Goal: Information Seeking & Learning: Learn about a topic

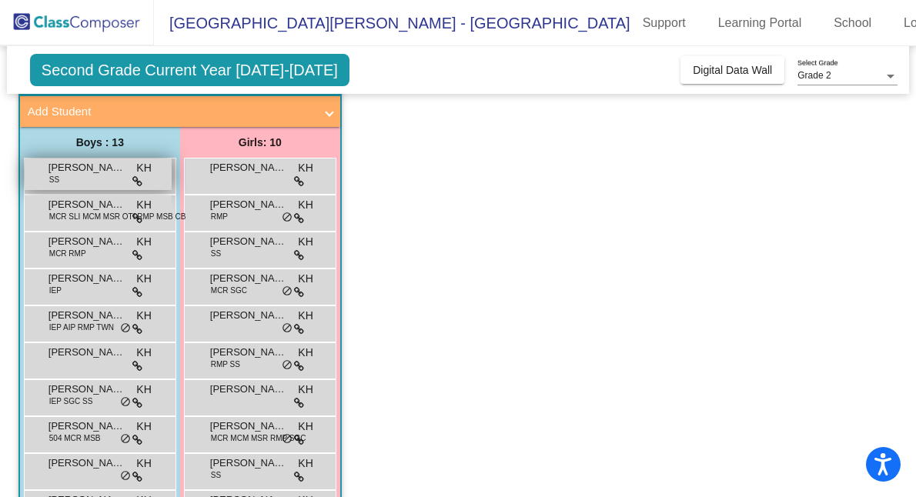
click at [138, 172] on span "KH" at bounding box center [143, 168] width 15 height 16
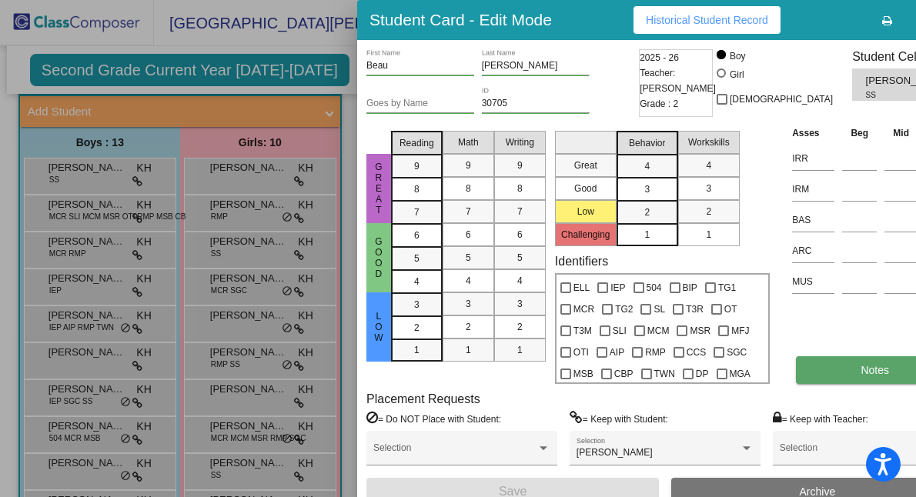
click at [861, 377] on span "Notes" at bounding box center [875, 370] width 28 height 12
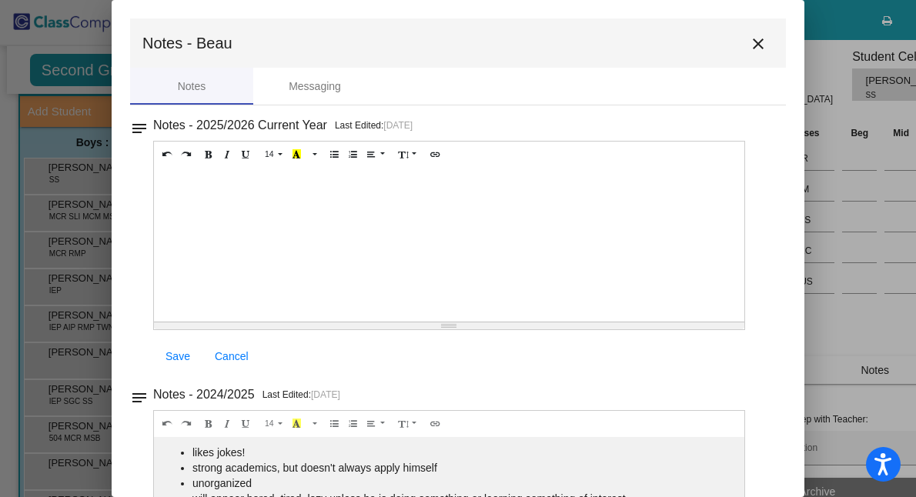
click at [751, 50] on mat-icon "close" at bounding box center [758, 44] width 18 height 18
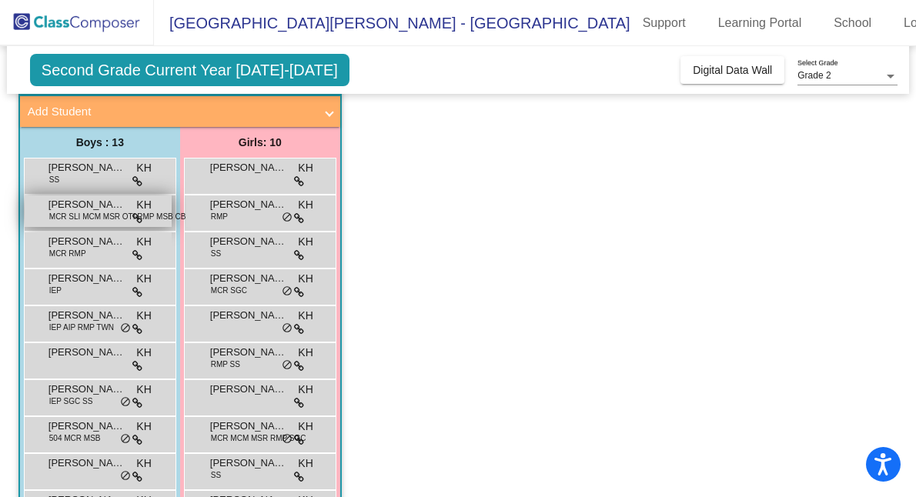
click at [117, 214] on span "MCR SLI MCM MSR OTI RMP MSB CBP" at bounding box center [120, 217] width 142 height 12
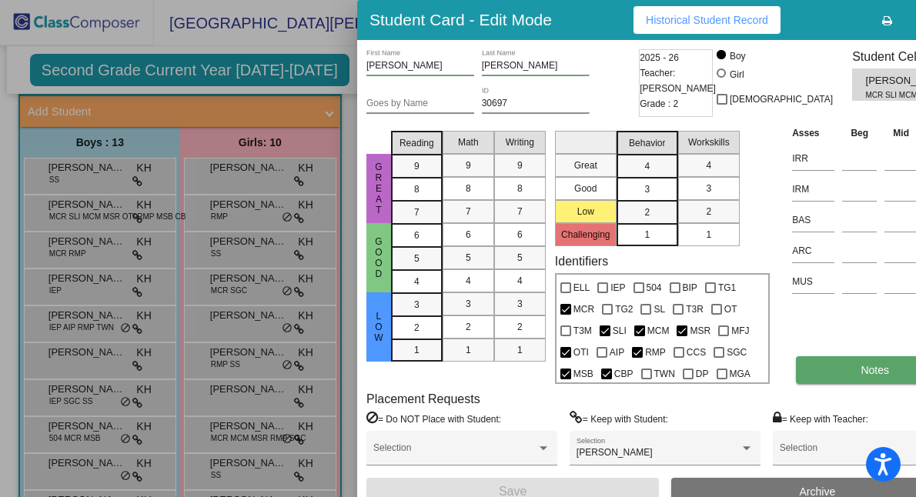
click at [861, 377] on span "Notes" at bounding box center [875, 370] width 28 height 12
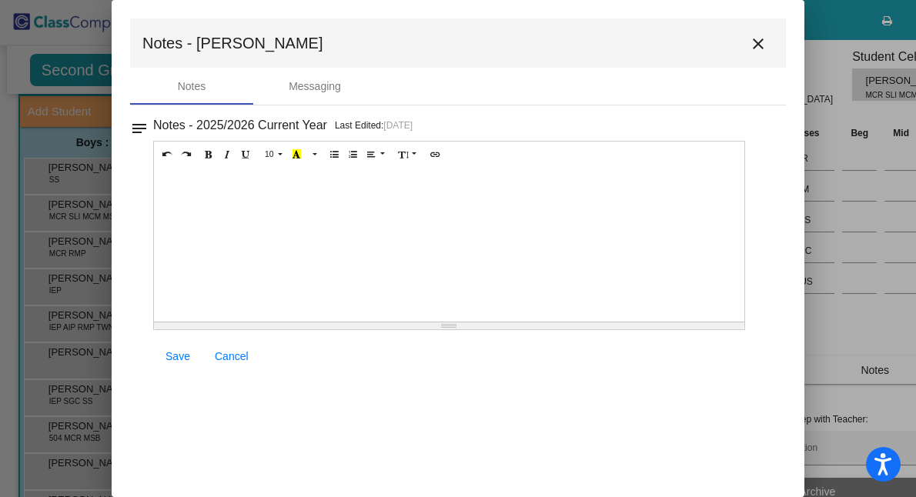
click at [764, 42] on mat-icon "close" at bounding box center [758, 44] width 18 height 18
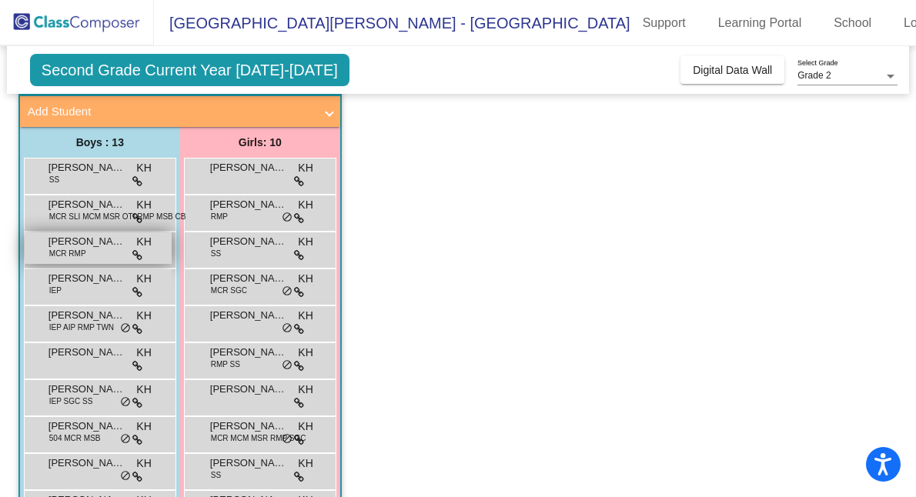
click at [90, 253] on div "[PERSON_NAME] [PERSON_NAME] MCR RMP KH lock do_not_disturb_alt" at bounding box center [98, 249] width 147 height 32
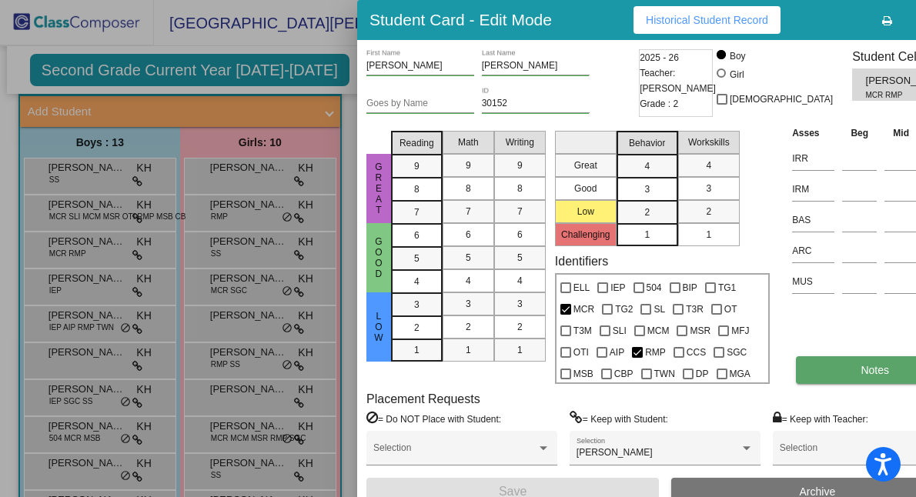
click at [796, 384] on button "Notes" at bounding box center [875, 370] width 158 height 28
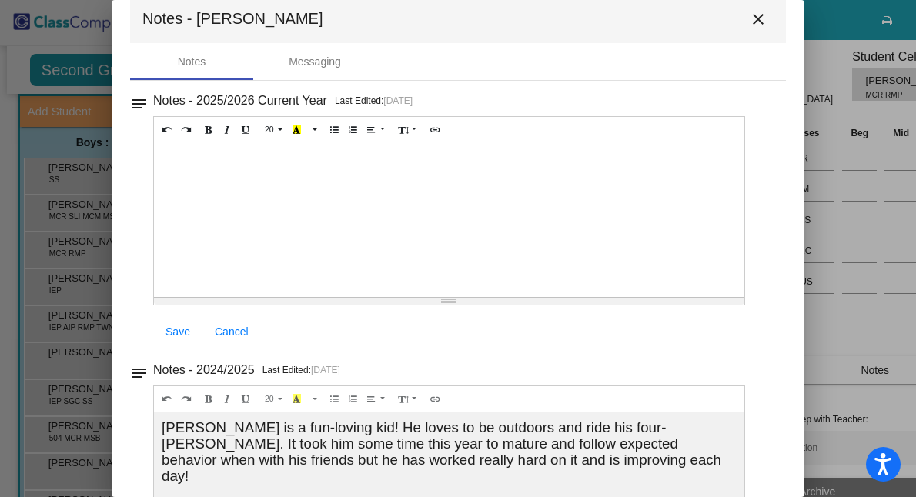
scroll to position [21, 0]
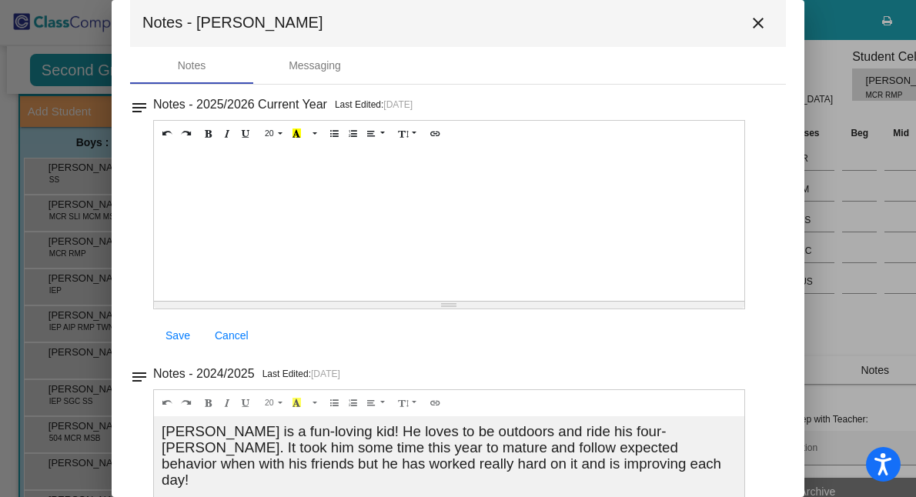
click at [753, 24] on mat-icon "close" at bounding box center [758, 23] width 18 height 18
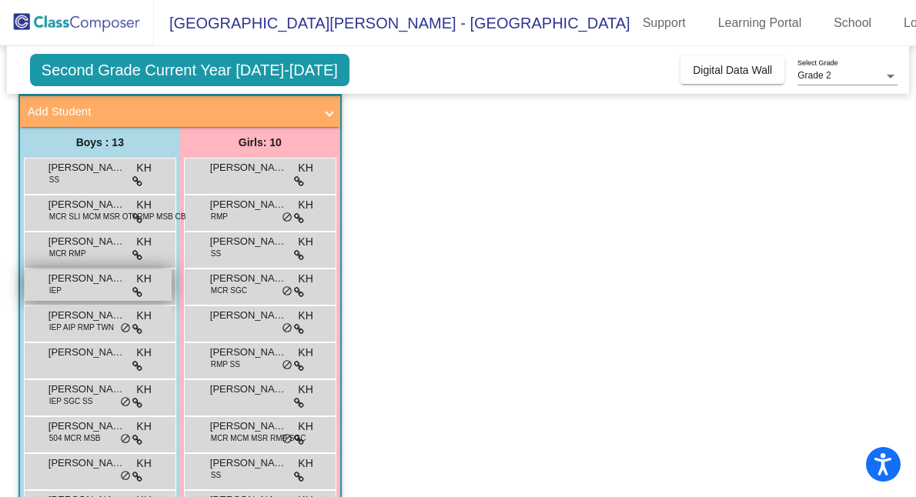
click at [77, 282] on span "[PERSON_NAME]" at bounding box center [87, 278] width 77 height 15
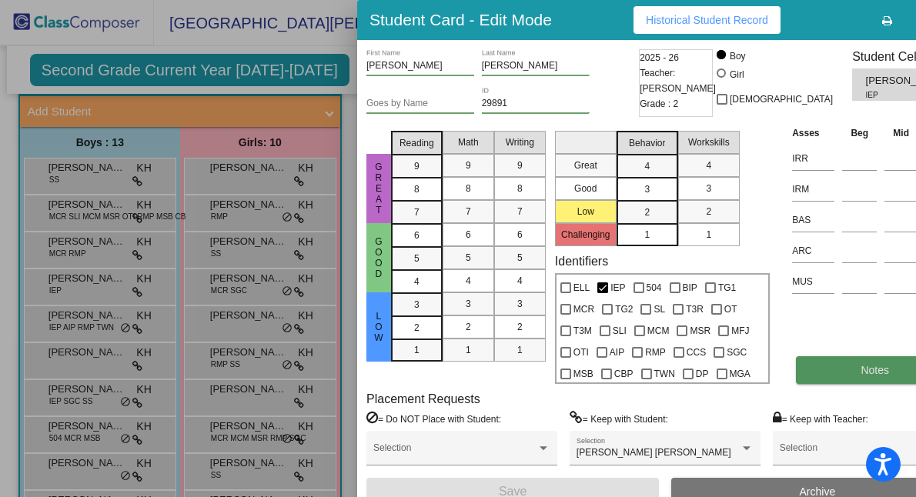
click at [796, 384] on button "Notes" at bounding box center [875, 370] width 158 height 28
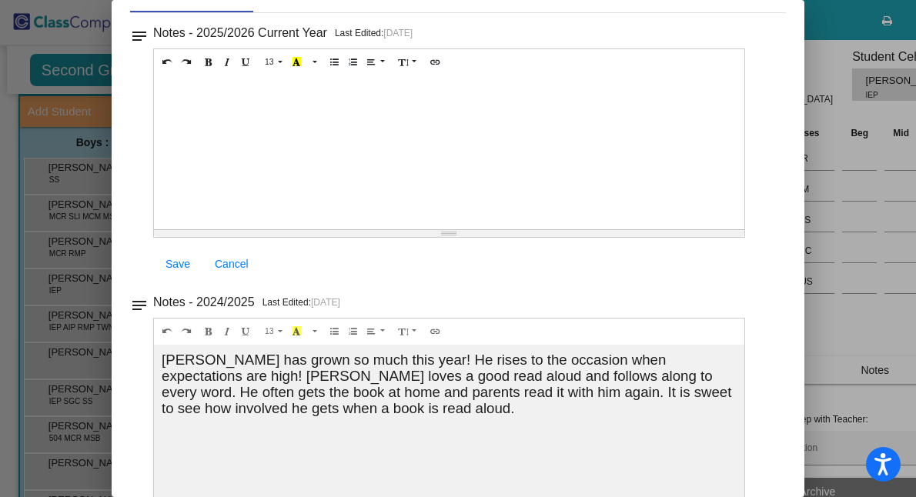
scroll to position [0, 0]
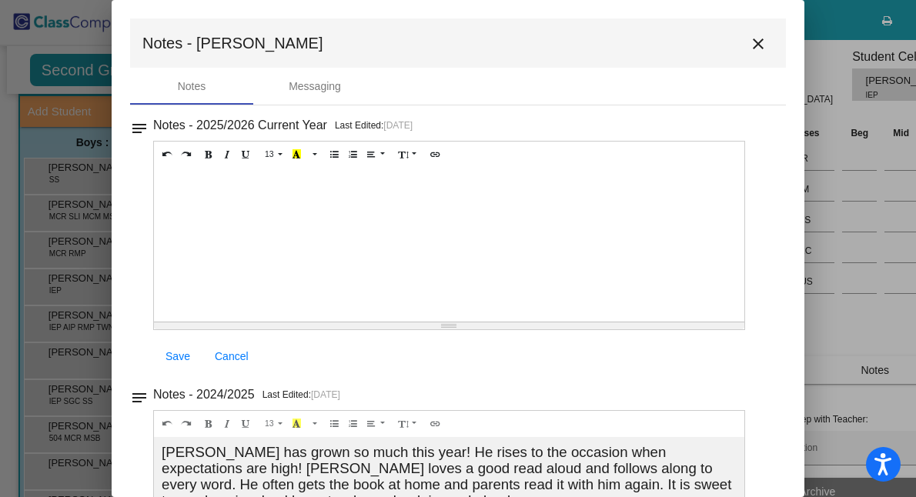
click at [750, 28] on button "close" at bounding box center [758, 43] width 31 height 31
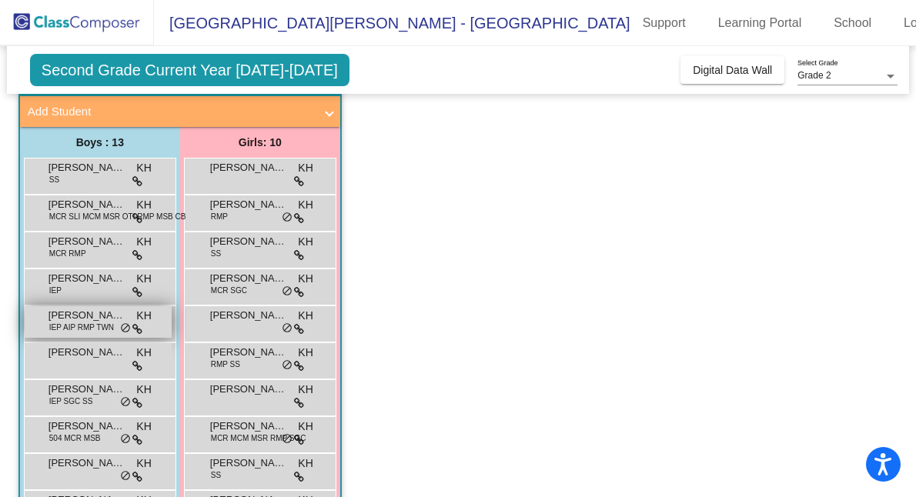
click at [100, 323] on span "IEP AIP RMP TWN" at bounding box center [81, 328] width 65 height 12
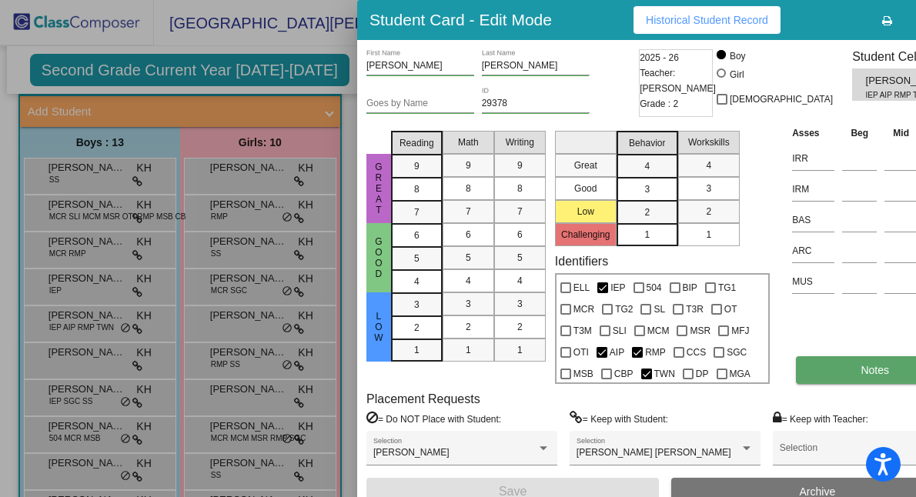
click at [808, 384] on button "Notes" at bounding box center [875, 370] width 158 height 28
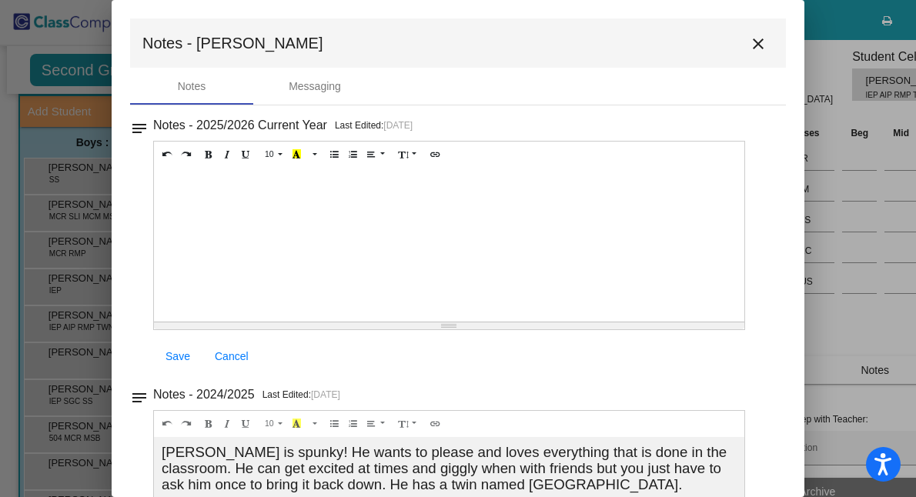
click at [743, 43] on button "close" at bounding box center [758, 43] width 31 height 31
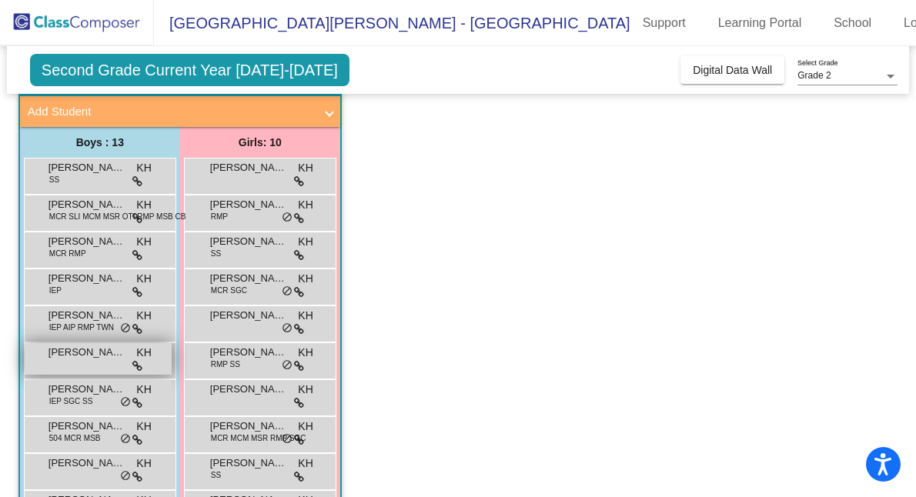
click at [105, 345] on span "[PERSON_NAME] [PERSON_NAME]" at bounding box center [87, 352] width 77 height 15
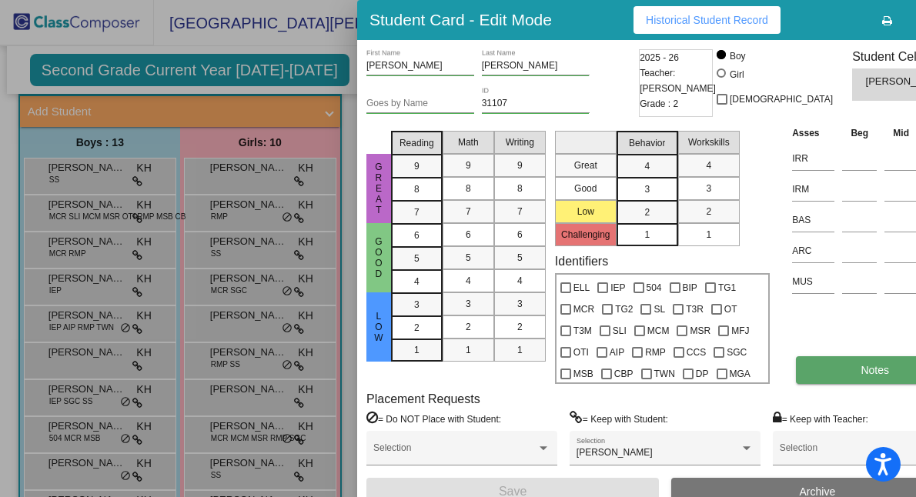
click at [796, 384] on button "Notes" at bounding box center [875, 370] width 158 height 28
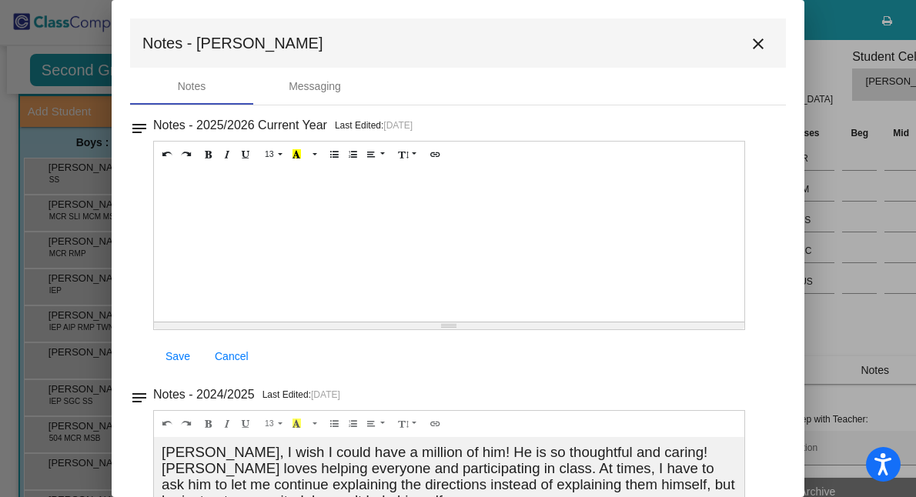
click at [749, 51] on mat-icon "close" at bounding box center [758, 44] width 18 height 18
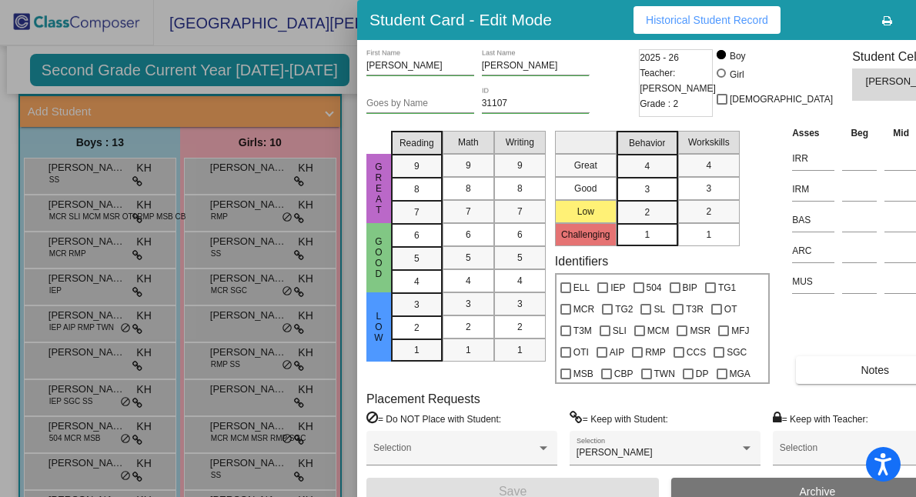
click at [752, 19] on button "Historical Student Record" at bounding box center [707, 20] width 147 height 28
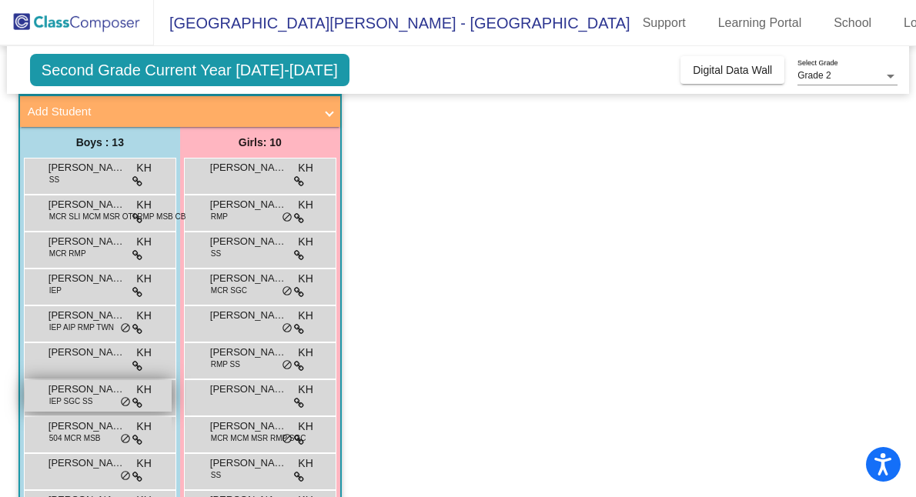
click at [111, 386] on span "[PERSON_NAME]" at bounding box center [87, 389] width 77 height 15
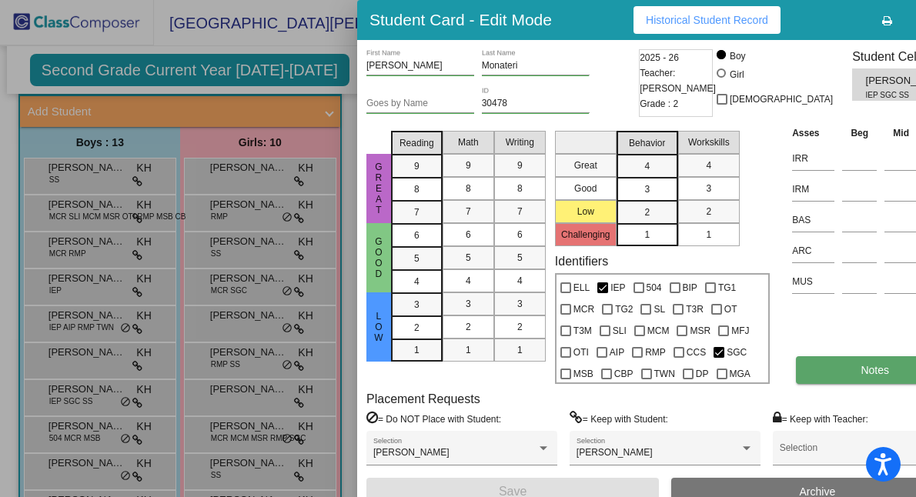
click at [802, 383] on button "Notes" at bounding box center [875, 370] width 158 height 28
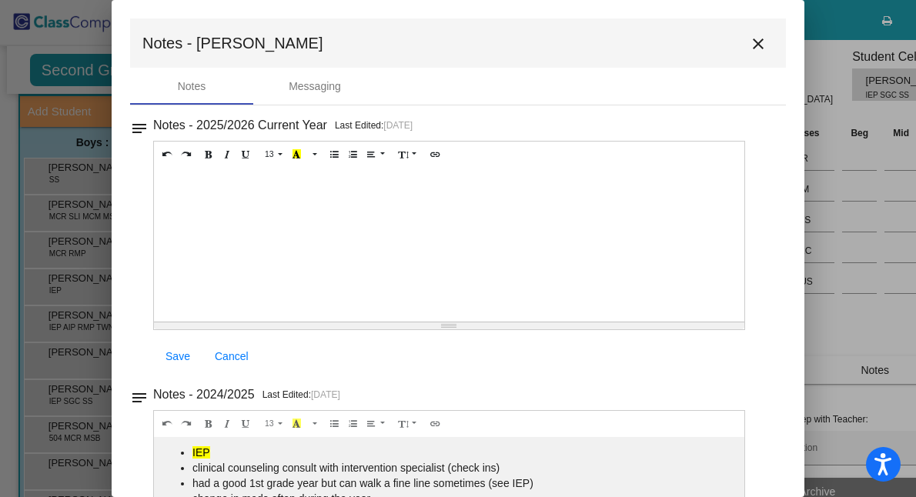
click at [750, 38] on mat-icon "close" at bounding box center [758, 44] width 18 height 18
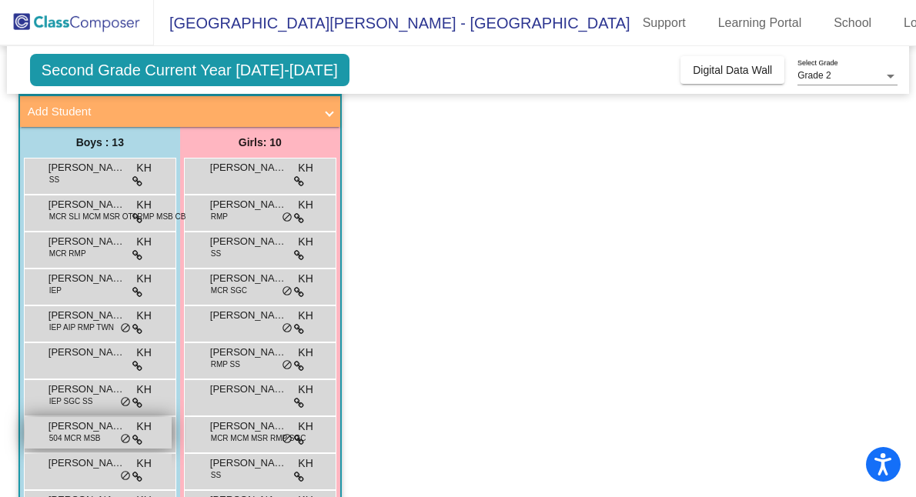
click at [75, 424] on span "[PERSON_NAME]" at bounding box center [87, 426] width 77 height 15
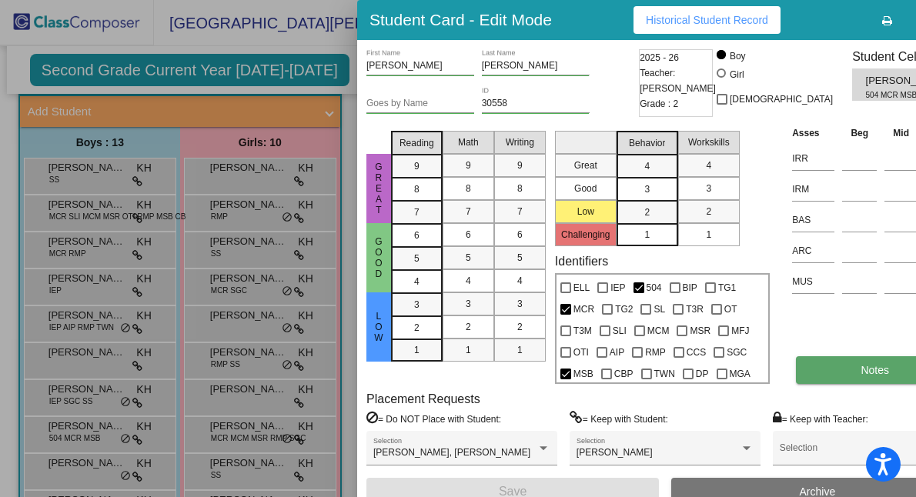
click at [796, 378] on button "Notes" at bounding box center [875, 370] width 158 height 28
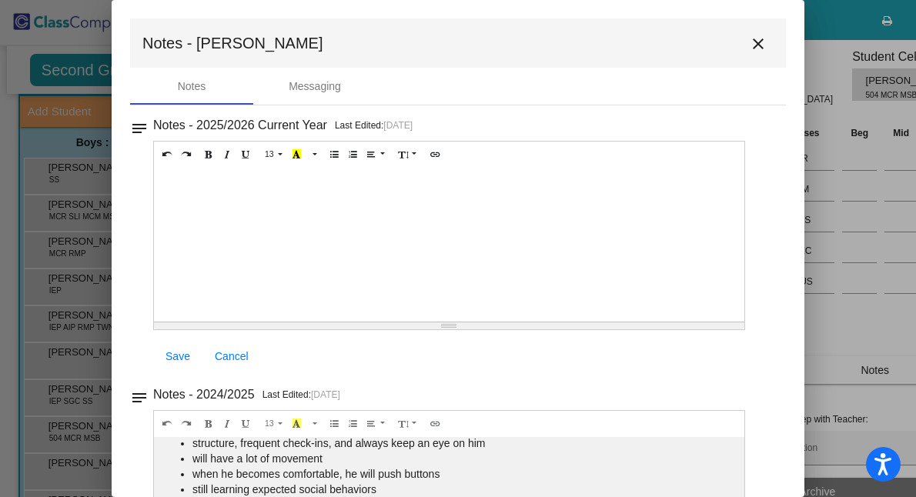
click at [749, 46] on mat-icon "close" at bounding box center [758, 44] width 18 height 18
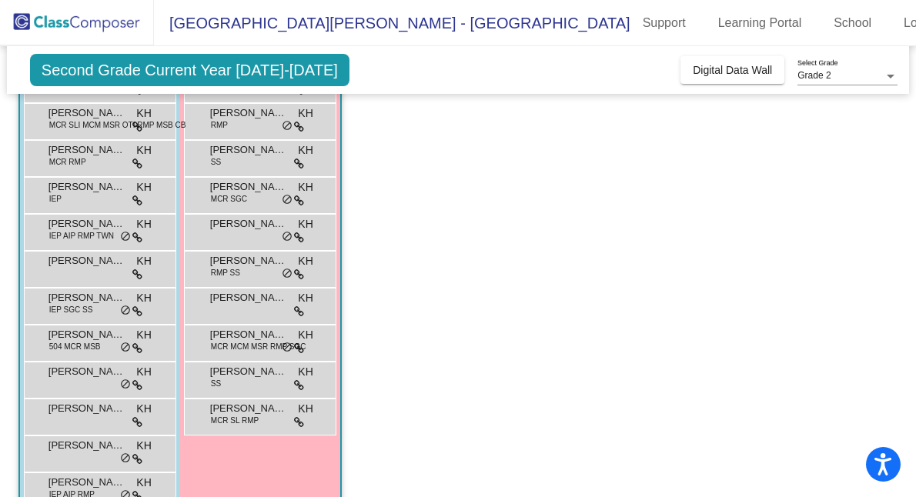
scroll to position [191, 0]
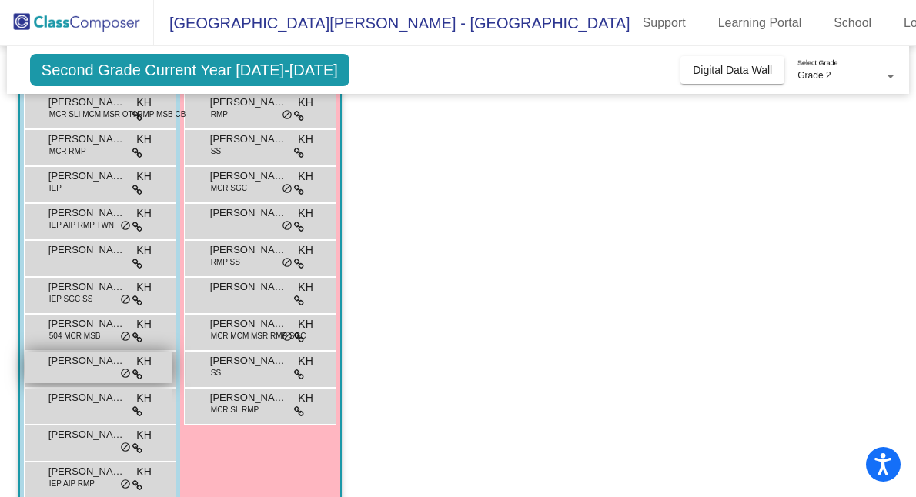
click at [96, 368] on span "[PERSON_NAME]" at bounding box center [87, 360] width 77 height 15
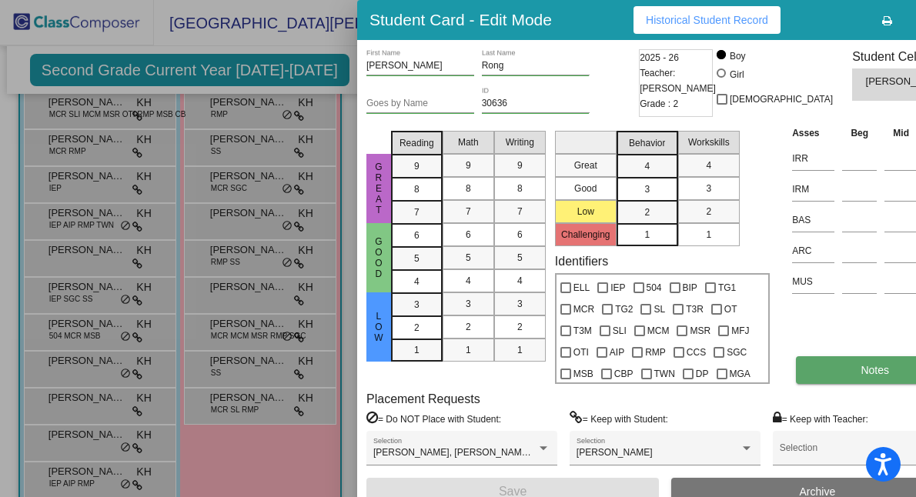
click at [861, 377] on span "Notes" at bounding box center [875, 370] width 28 height 12
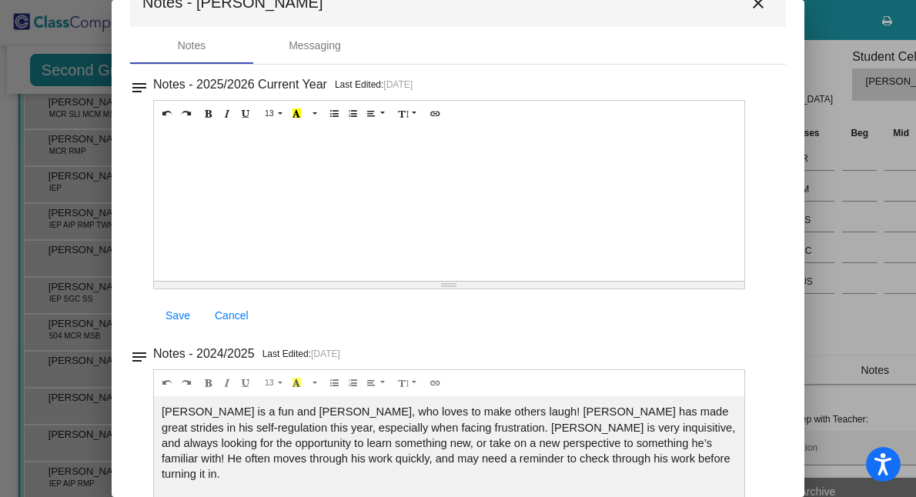
scroll to position [0, 0]
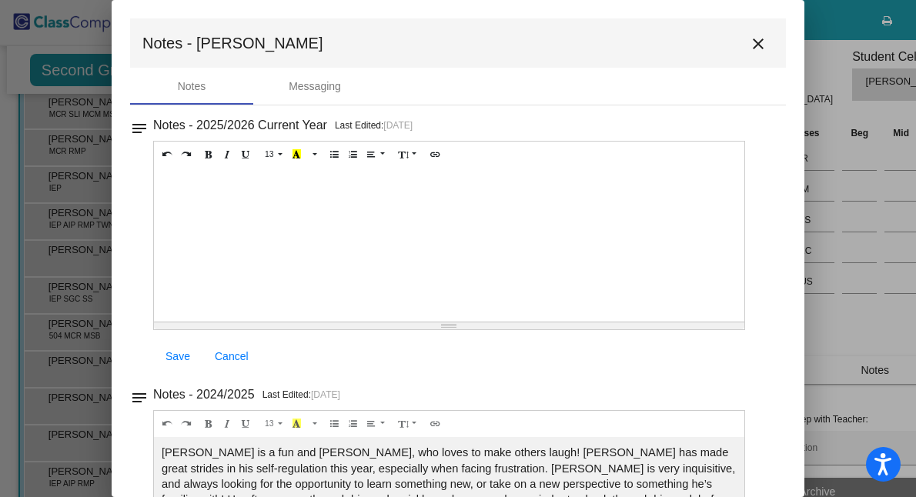
click at [751, 42] on mat-icon "close" at bounding box center [758, 44] width 18 height 18
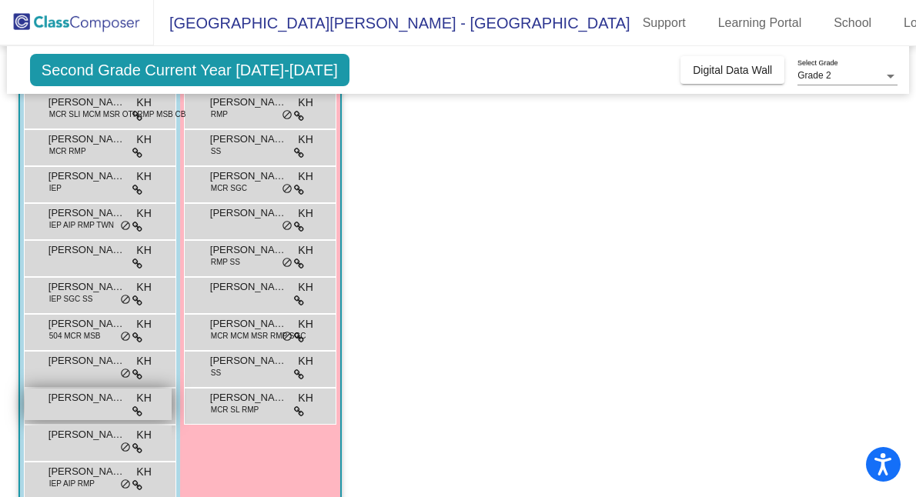
click at [109, 400] on span "[PERSON_NAME]" at bounding box center [87, 397] width 77 height 15
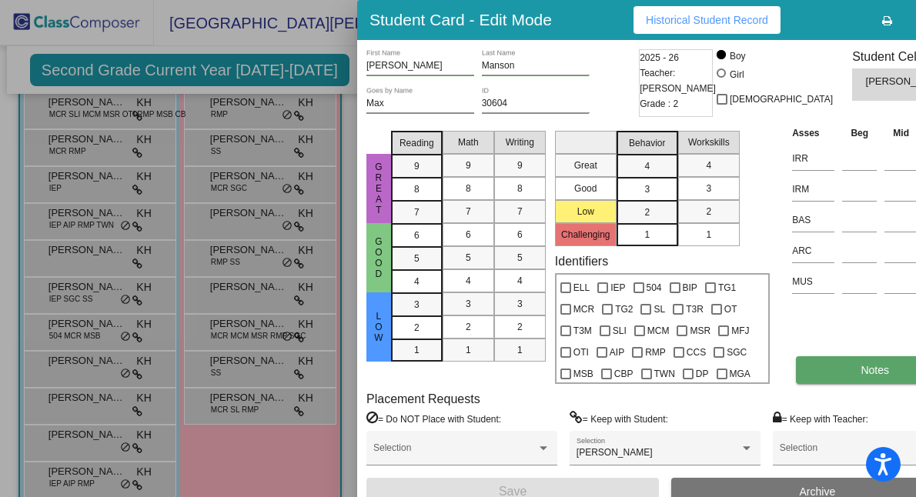
click at [796, 384] on button "Notes" at bounding box center [875, 370] width 158 height 28
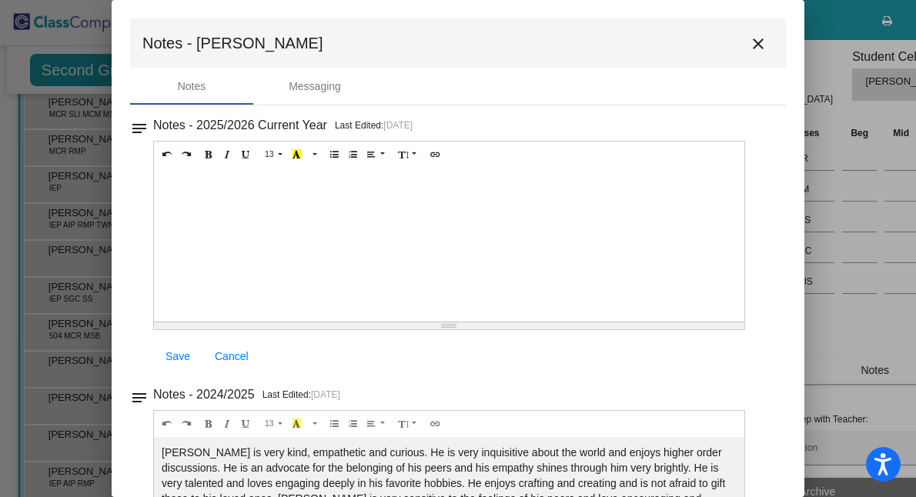
click at [752, 46] on mat-icon "close" at bounding box center [758, 44] width 18 height 18
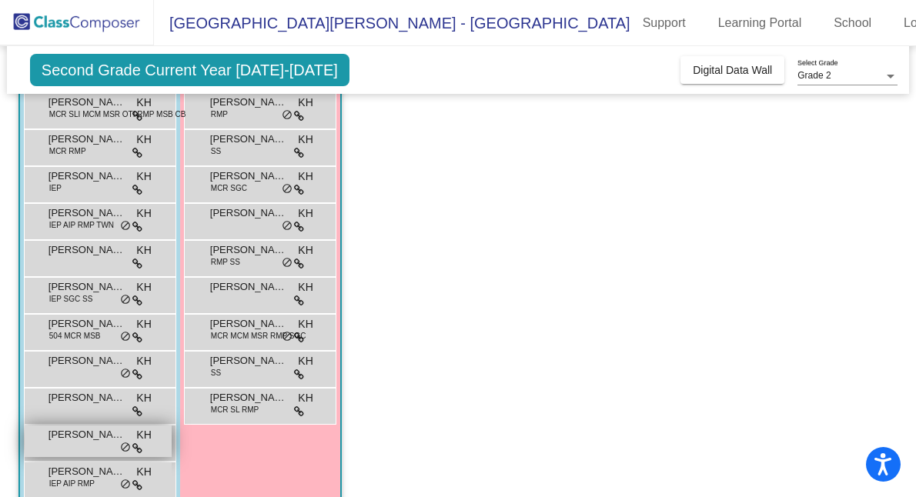
scroll to position [254, 0]
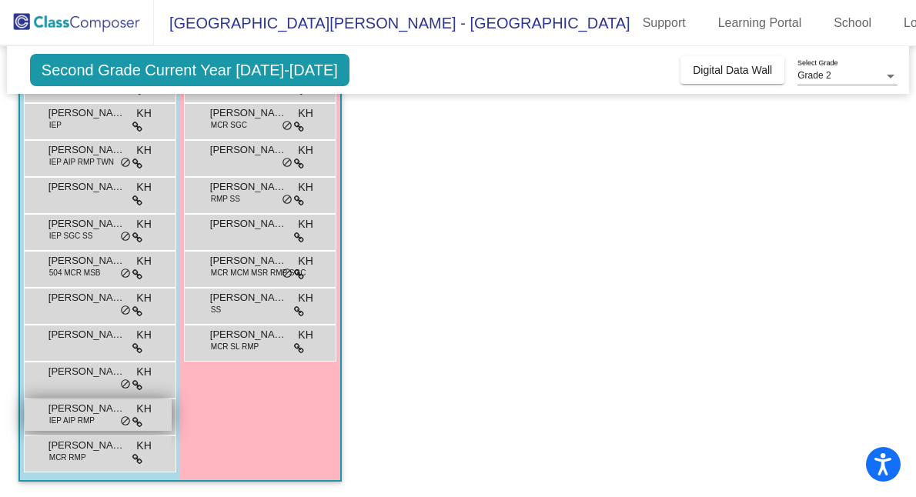
click at [94, 407] on span "[PERSON_NAME]" at bounding box center [87, 408] width 77 height 15
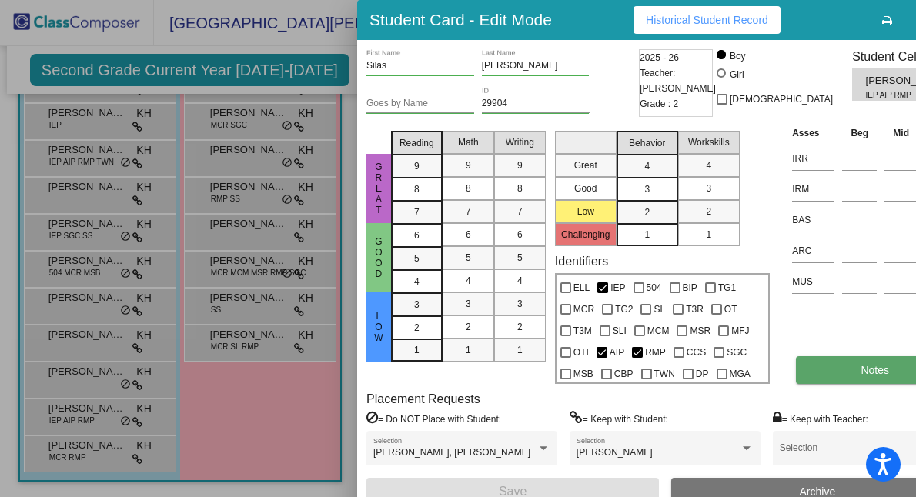
click at [800, 380] on button "Notes" at bounding box center [875, 370] width 158 height 28
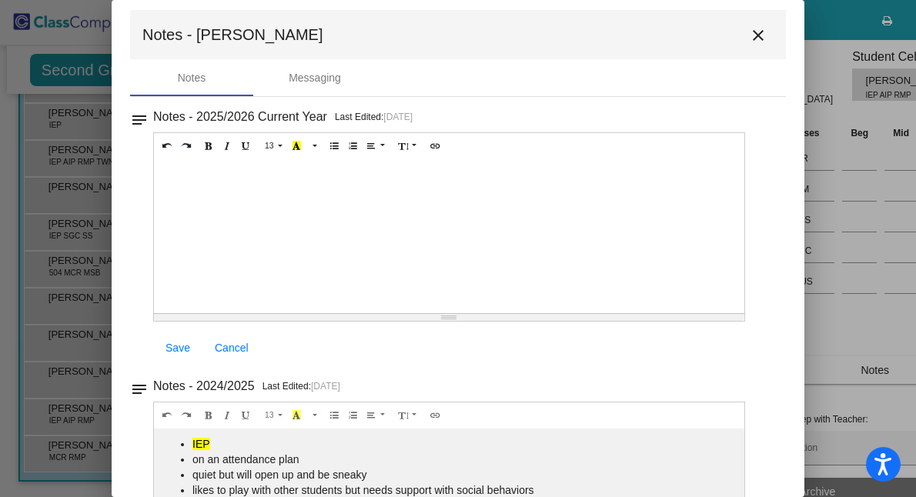
scroll to position [0, 0]
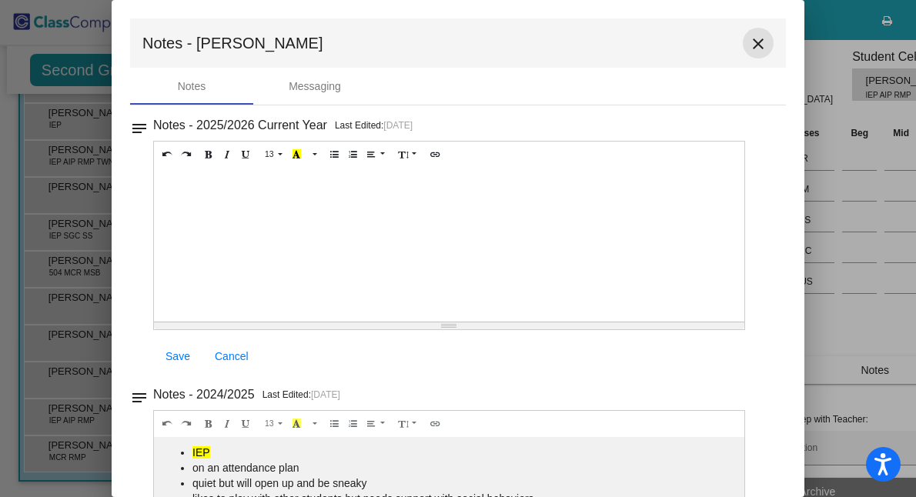
click at [751, 45] on mat-icon "close" at bounding box center [758, 44] width 18 height 18
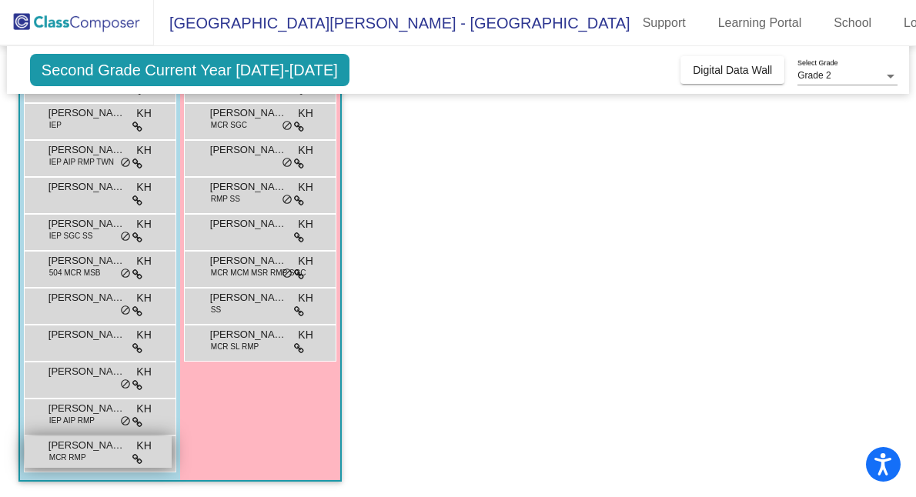
click at [83, 458] on span "MCR RMP" at bounding box center [67, 458] width 37 height 12
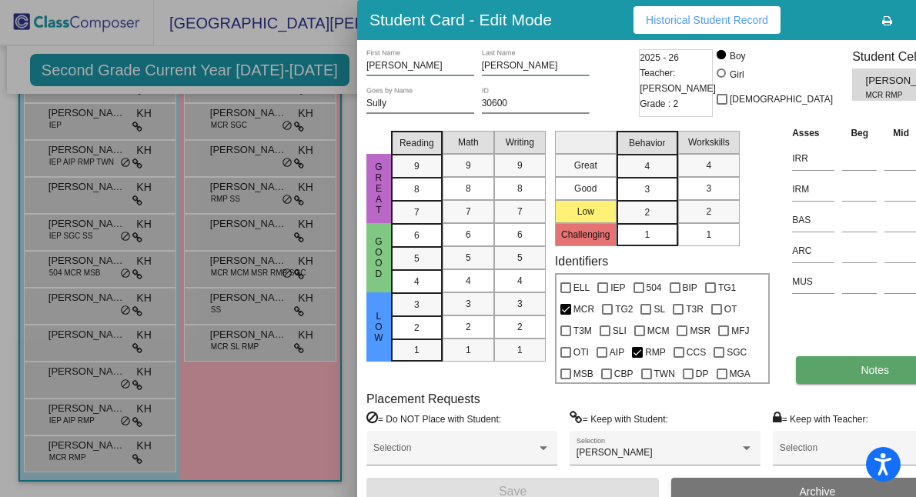
click at [798, 382] on button "Notes" at bounding box center [875, 370] width 158 height 28
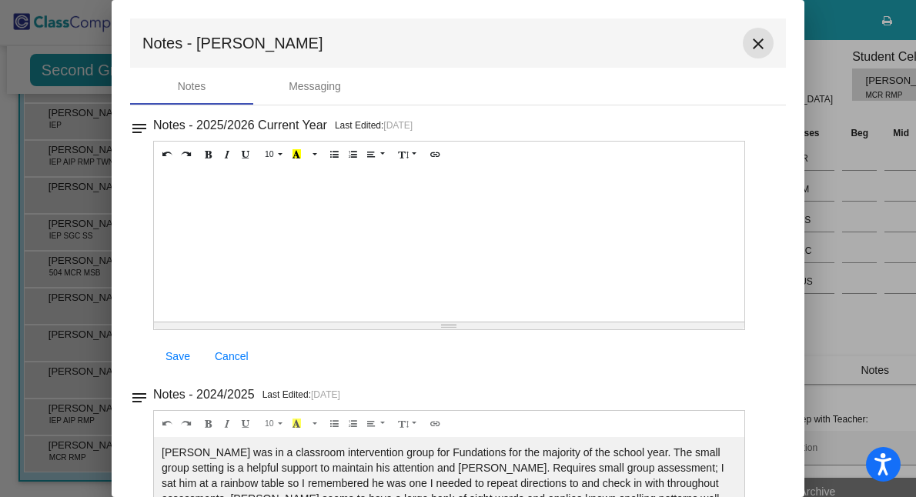
click at [749, 49] on mat-icon "close" at bounding box center [758, 44] width 18 height 18
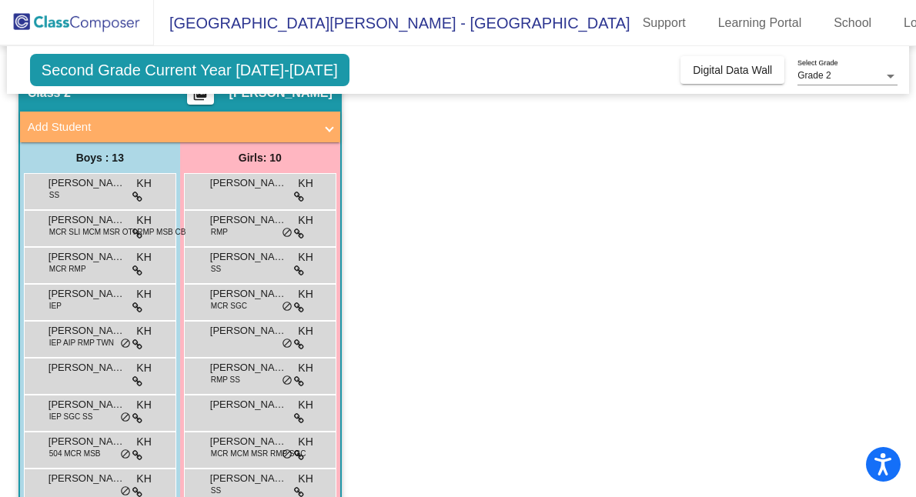
scroll to position [77, 0]
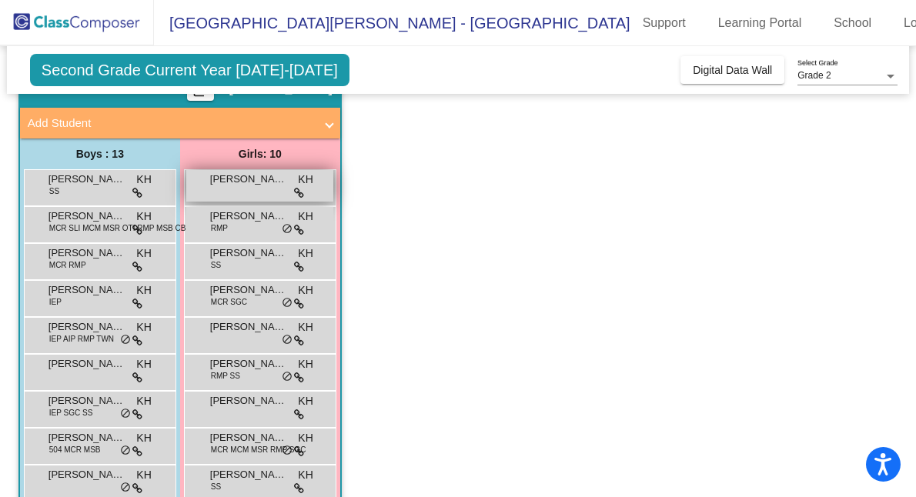
click at [269, 192] on div "[PERSON_NAME] lock do_not_disturb_alt" at bounding box center [259, 186] width 147 height 32
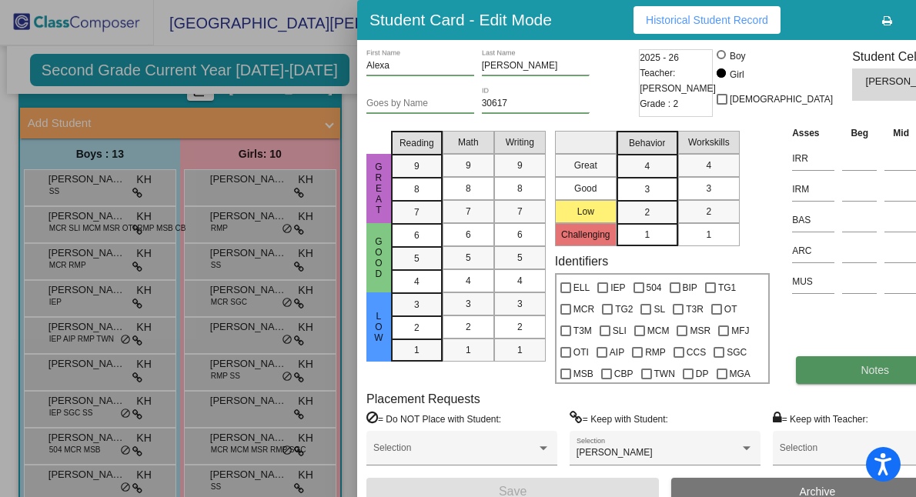
click at [796, 384] on button "Notes" at bounding box center [875, 370] width 158 height 28
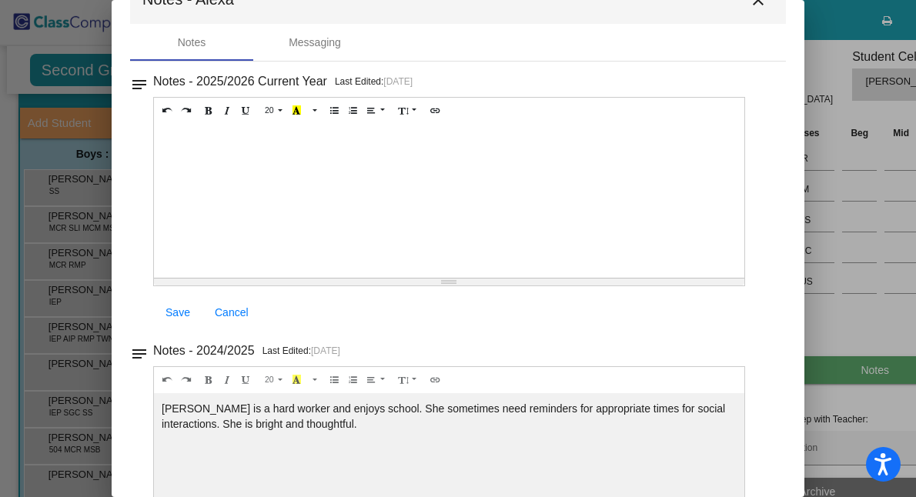
scroll to position [0, 0]
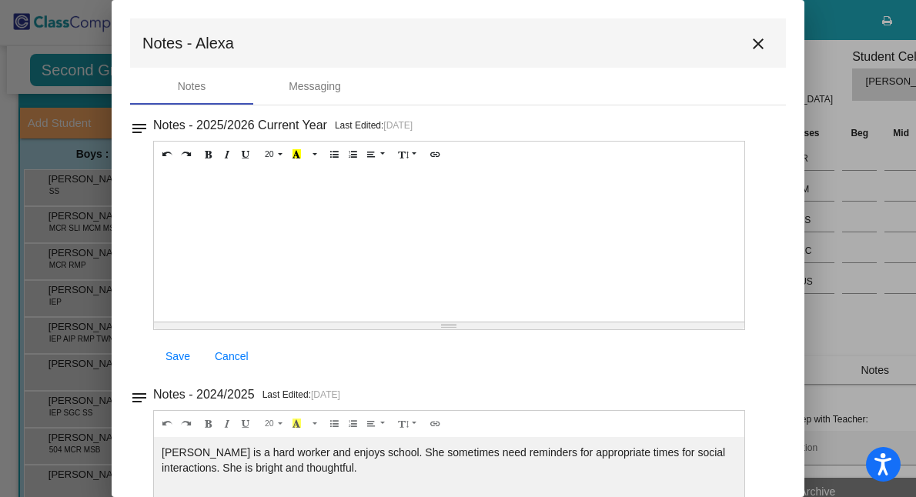
click at [756, 48] on mat-icon "close" at bounding box center [758, 44] width 18 height 18
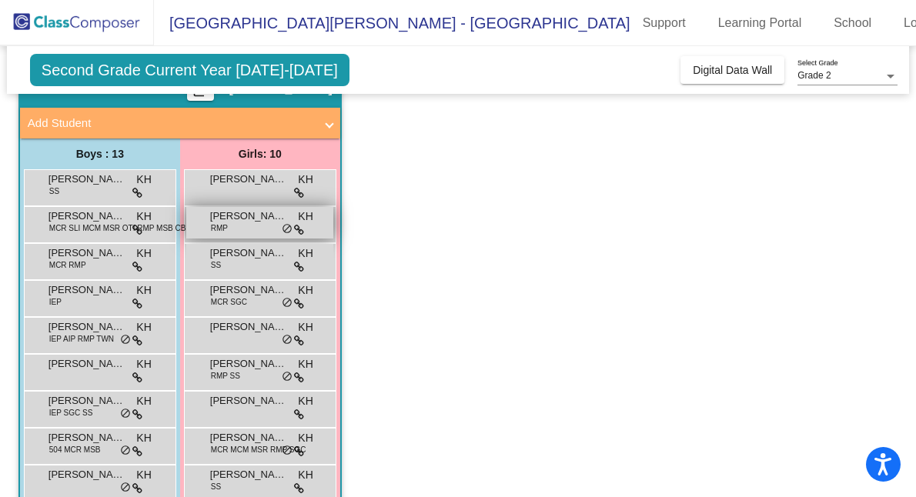
click at [263, 223] on span "[PERSON_NAME]" at bounding box center [248, 216] width 77 height 15
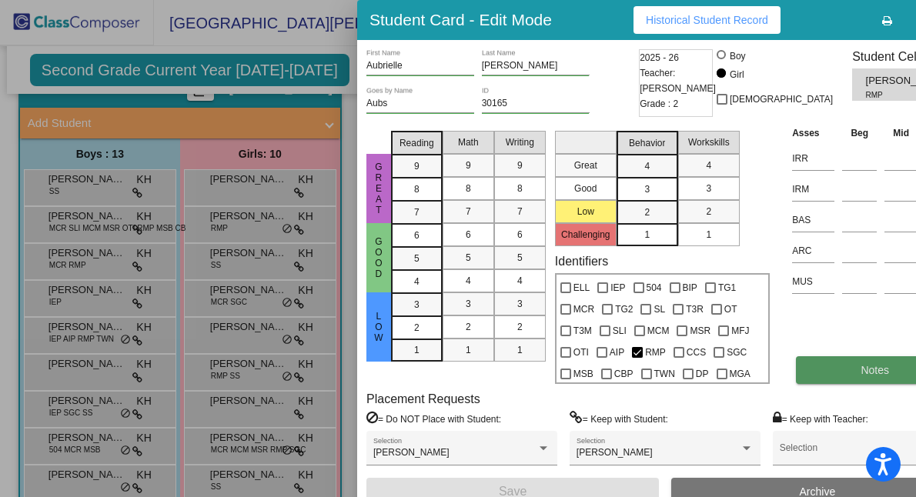
click at [808, 384] on button "Notes" at bounding box center [875, 370] width 158 height 28
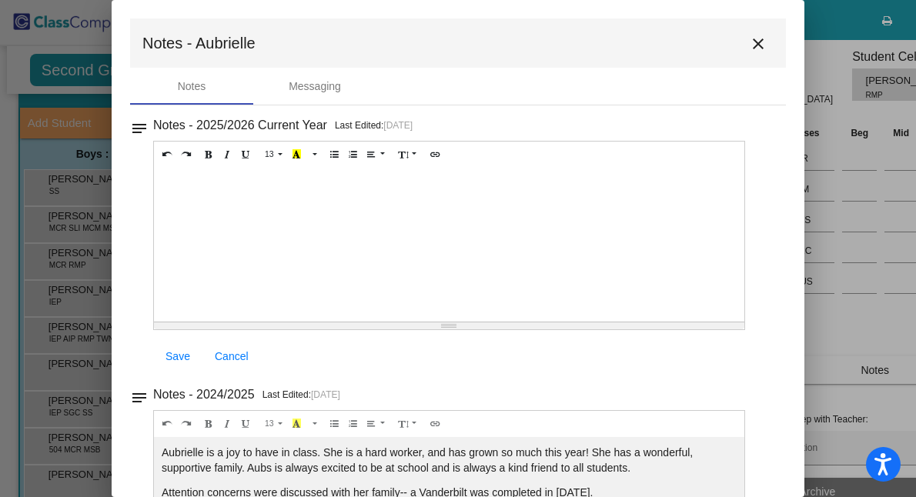
click at [749, 43] on mat-icon "close" at bounding box center [758, 44] width 18 height 18
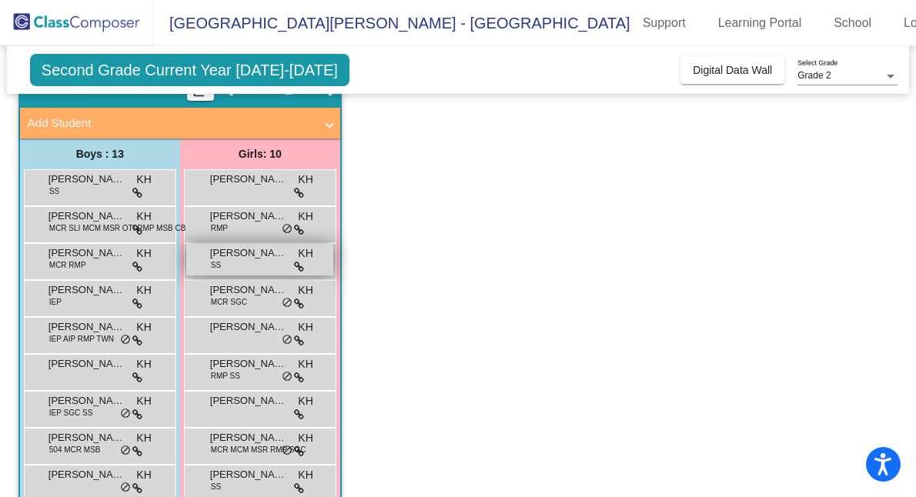
click at [240, 262] on div "[PERSON_NAME] SS KH lock do_not_disturb_alt" at bounding box center [259, 260] width 147 height 32
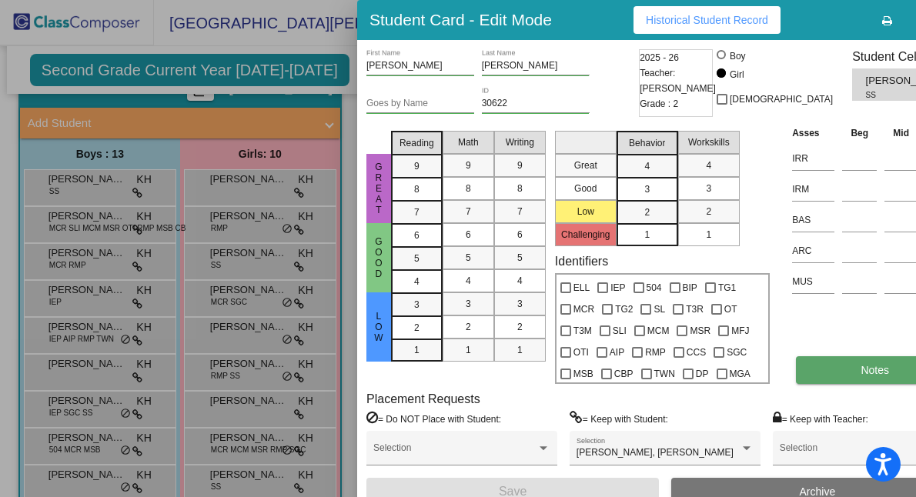
click at [809, 377] on button "Notes" at bounding box center [875, 370] width 158 height 28
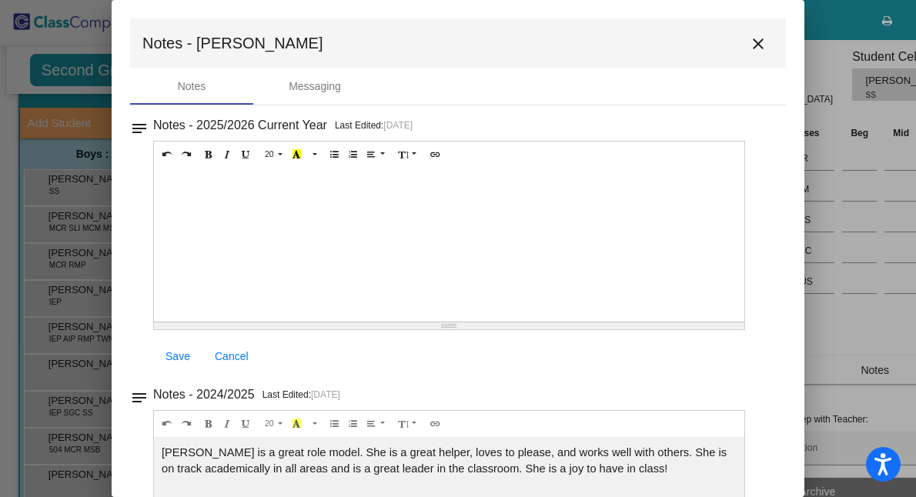
click at [756, 44] on mat-icon "close" at bounding box center [758, 44] width 18 height 18
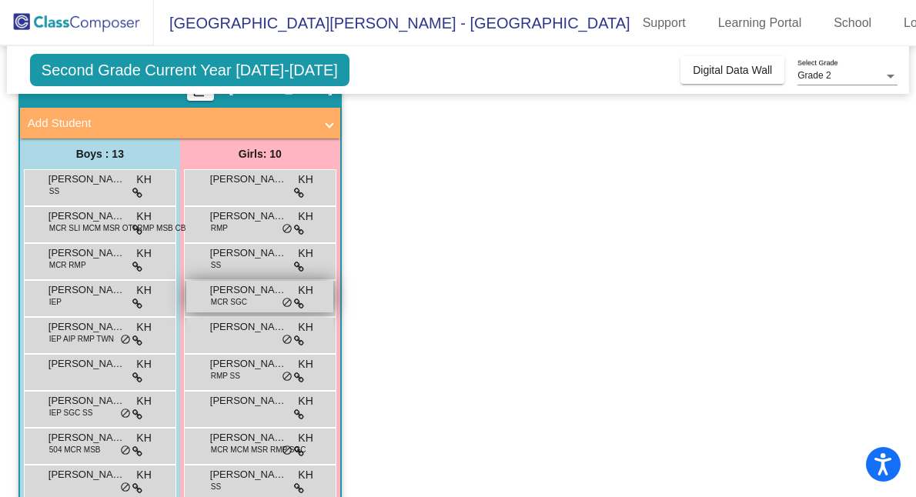
click at [251, 293] on span "[PERSON_NAME]" at bounding box center [248, 290] width 77 height 15
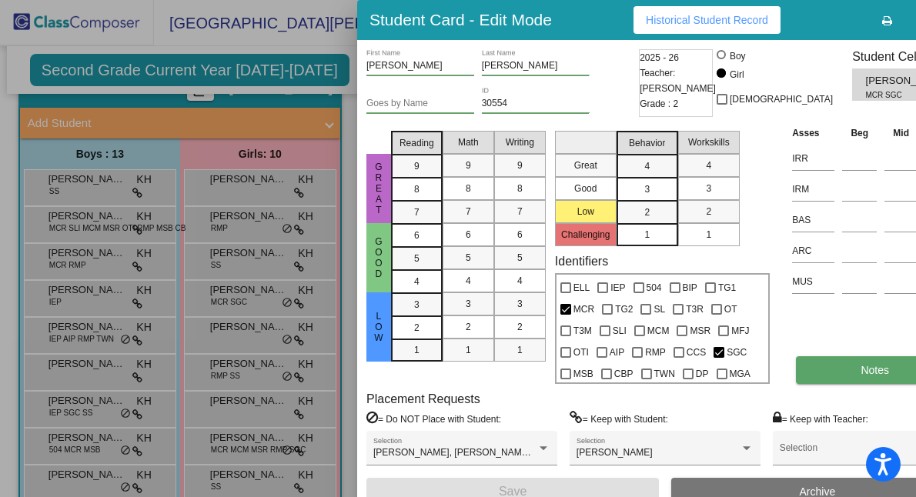
click at [806, 384] on button "Notes" at bounding box center [875, 370] width 158 height 28
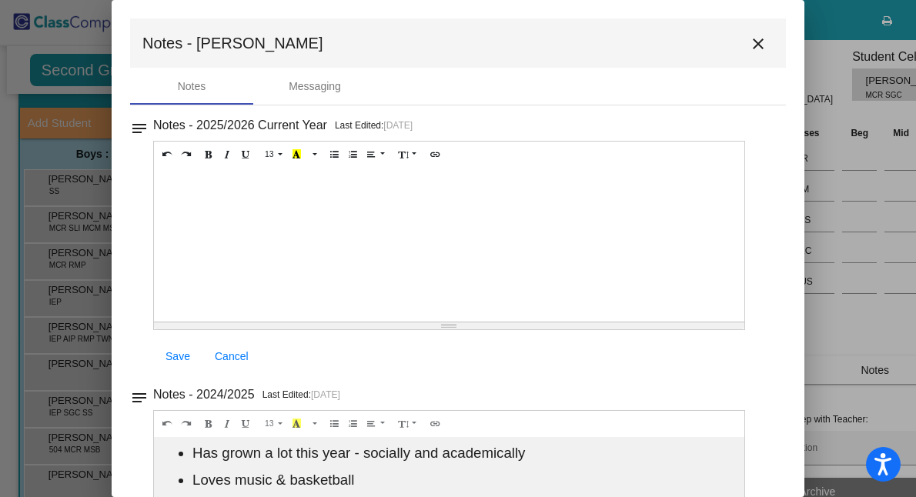
click at [760, 51] on button "close" at bounding box center [758, 43] width 31 height 31
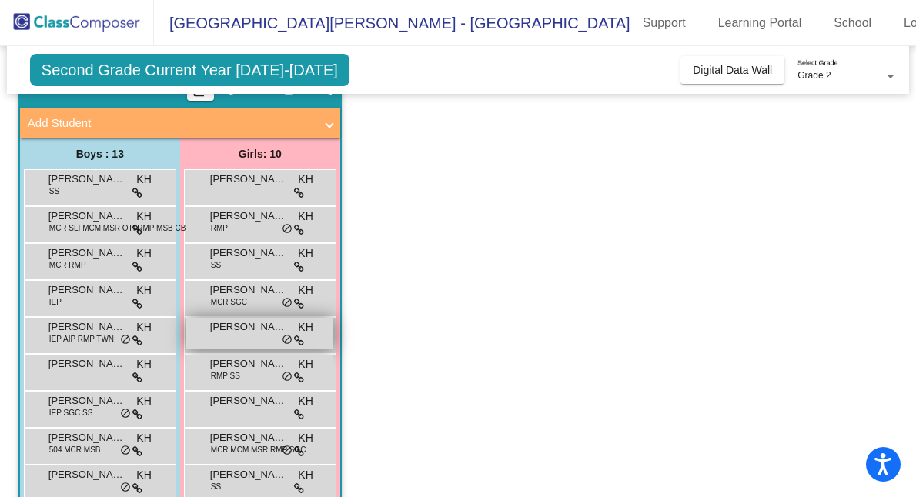
click at [256, 333] on span "[PERSON_NAME]" at bounding box center [248, 327] width 77 height 15
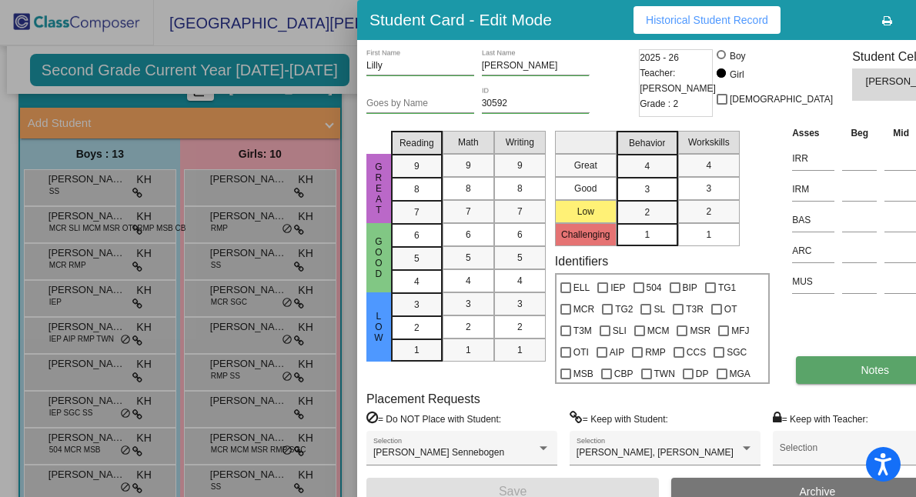
click at [796, 384] on button "Notes" at bounding box center [875, 370] width 158 height 28
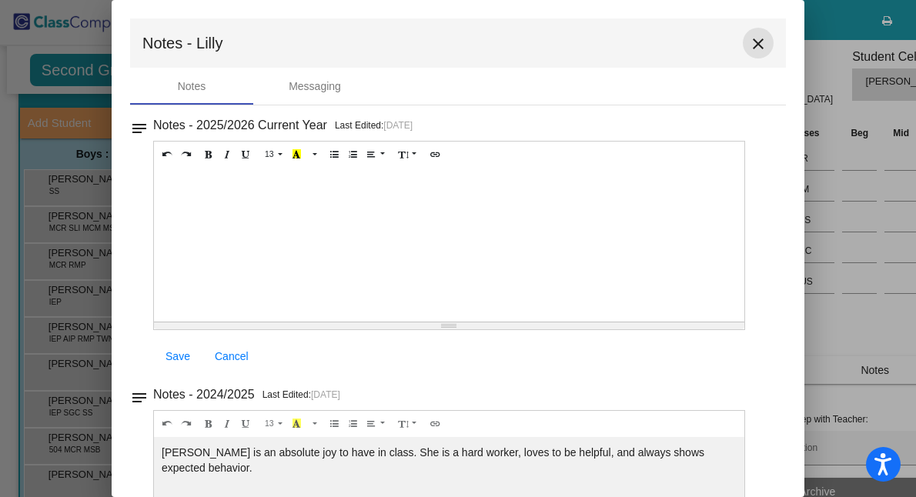
click at [758, 40] on mat-icon "close" at bounding box center [758, 44] width 18 height 18
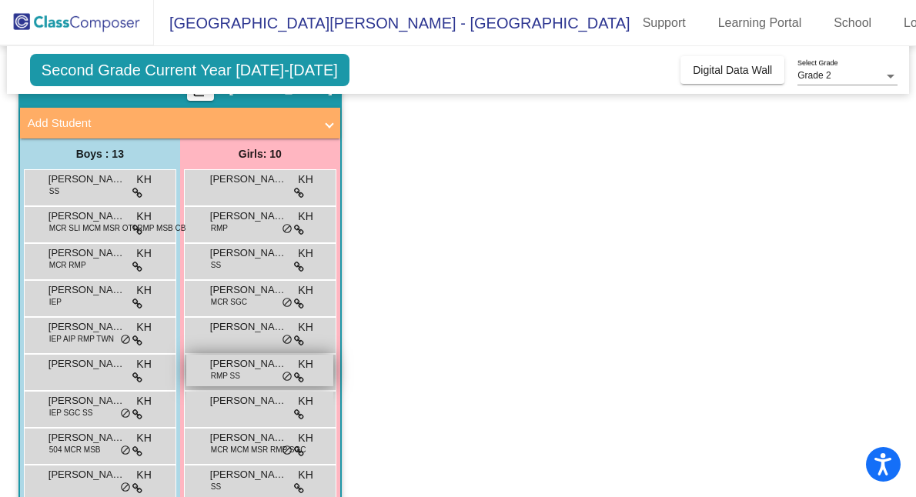
click at [241, 374] on div "[PERSON_NAME] RMP SS KH lock do_not_disturb_alt" at bounding box center [259, 371] width 147 height 32
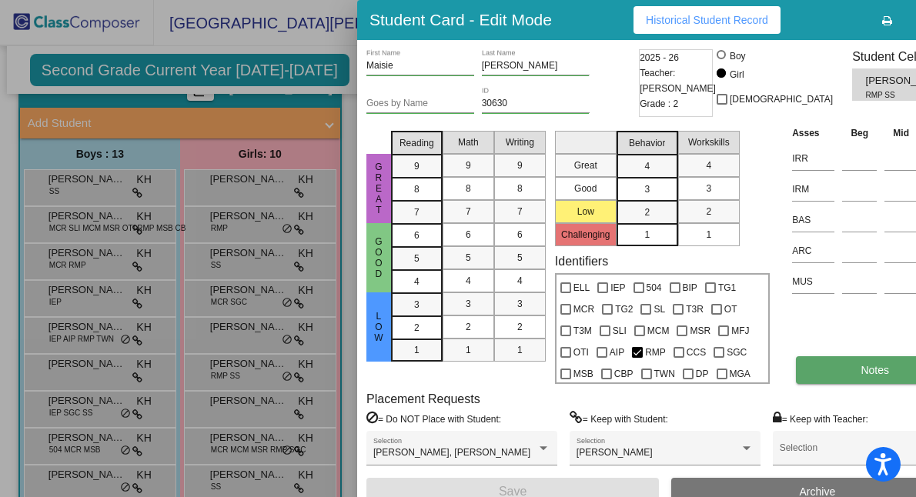
click at [812, 384] on button "Notes" at bounding box center [875, 370] width 158 height 28
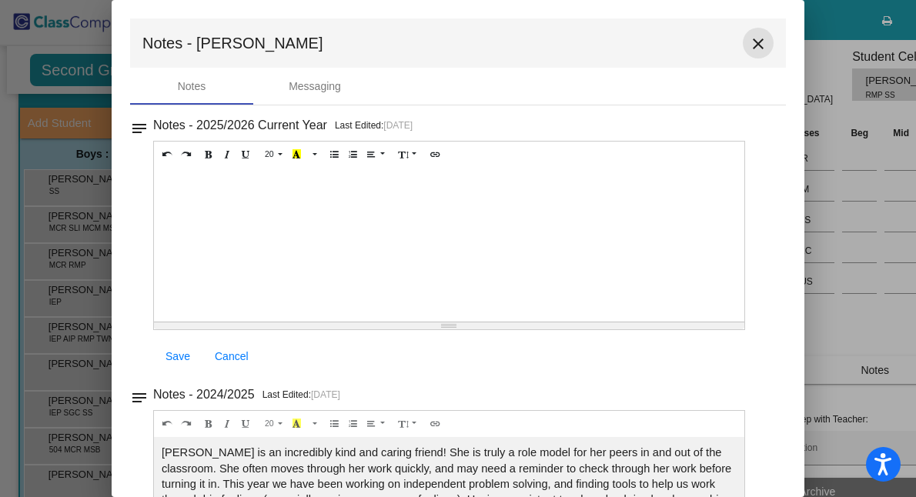
click at [749, 44] on mat-icon "close" at bounding box center [758, 44] width 18 height 18
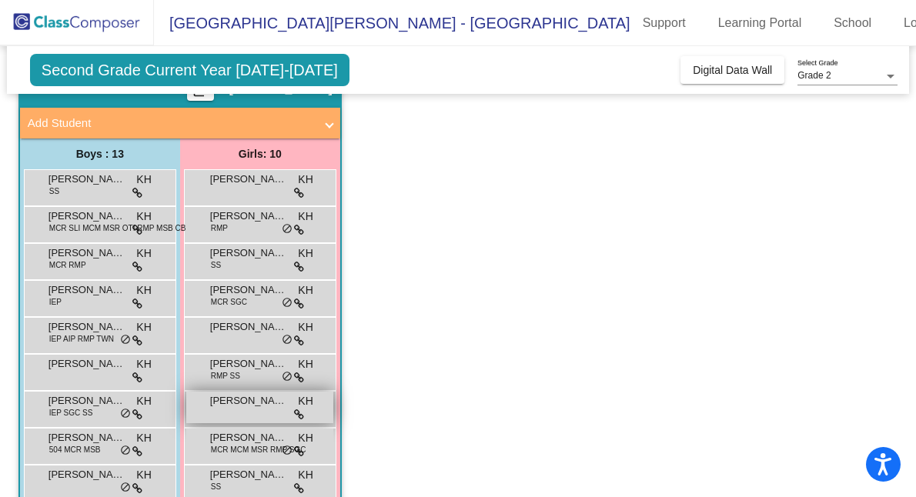
click at [229, 414] on div "[PERSON_NAME] KH lock do_not_disturb_alt" at bounding box center [259, 408] width 147 height 32
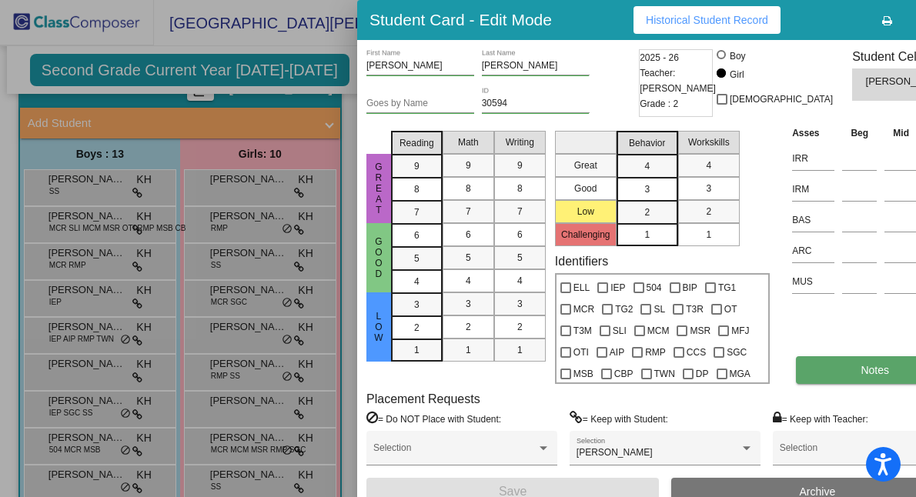
click at [810, 384] on button "Notes" at bounding box center [875, 370] width 158 height 28
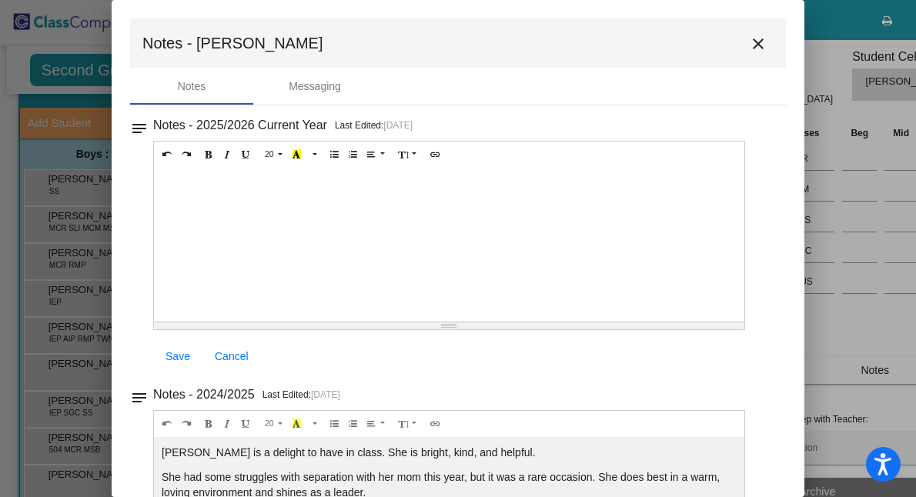
click at [759, 38] on mat-icon "close" at bounding box center [758, 44] width 18 height 18
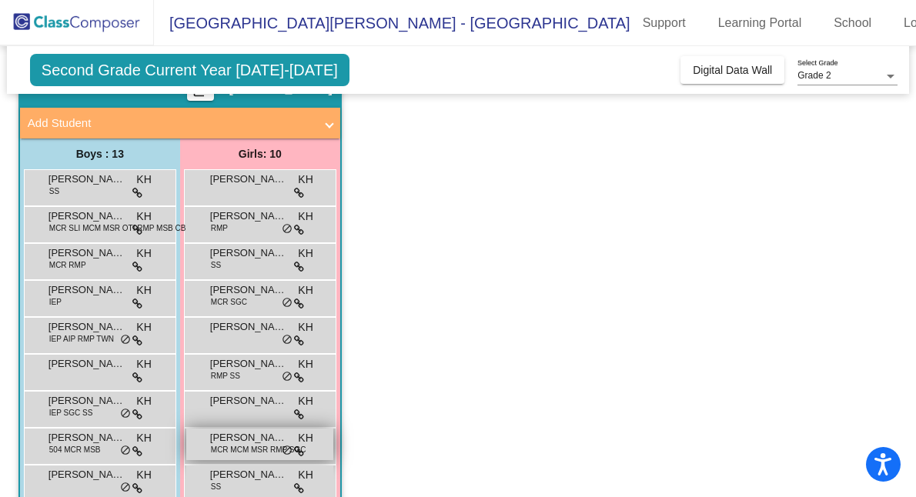
click at [252, 451] on span "MCR MCM MSR RMP SGC" at bounding box center [258, 450] width 95 height 12
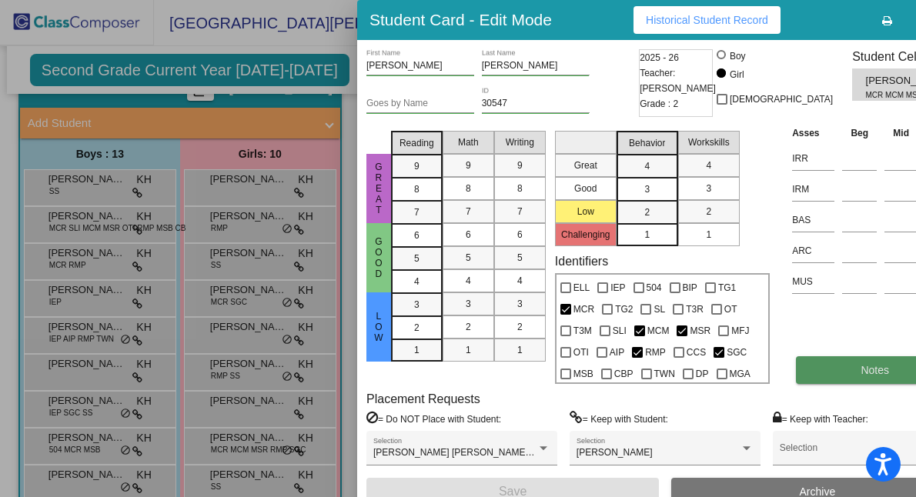
click at [805, 384] on button "Notes" at bounding box center [875, 370] width 158 height 28
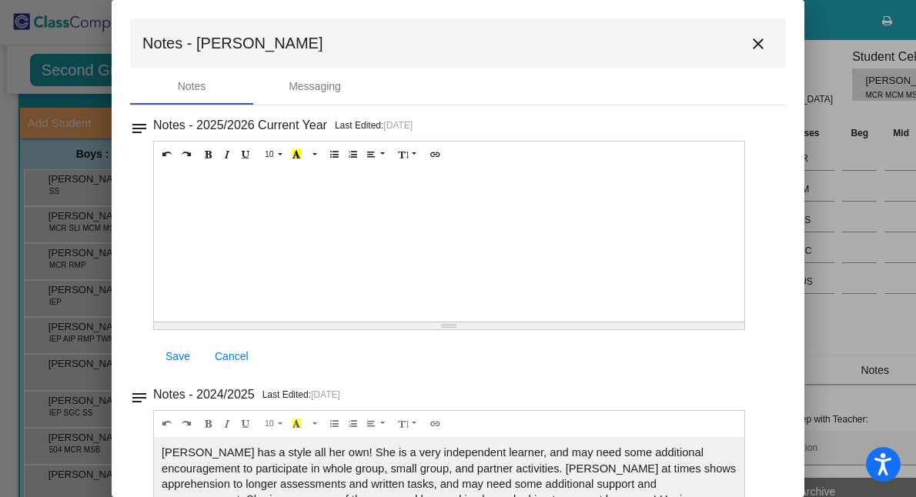
click at [749, 35] on mat-icon "close" at bounding box center [758, 44] width 18 height 18
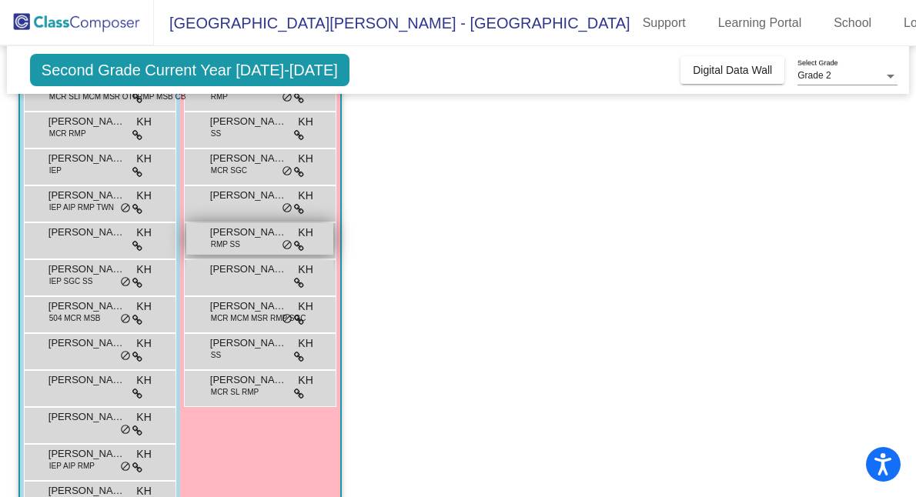
scroll to position [211, 0]
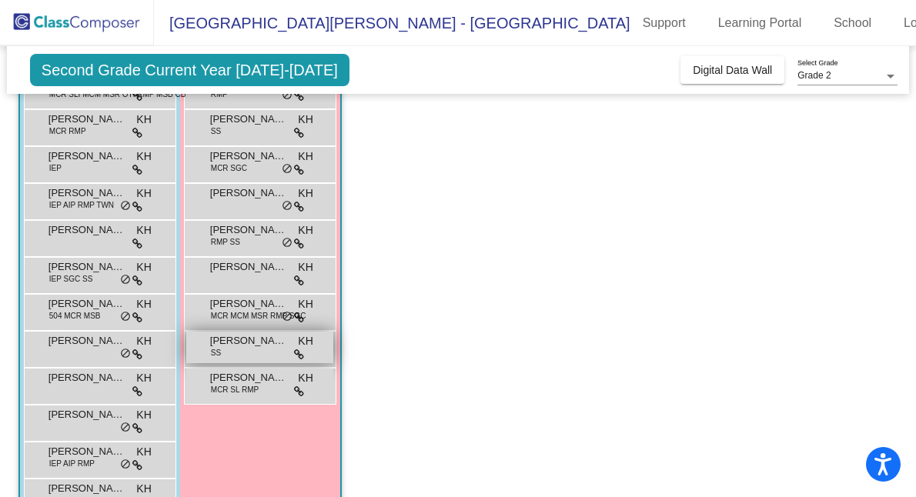
click at [263, 343] on span "[PERSON_NAME]" at bounding box center [248, 340] width 77 height 15
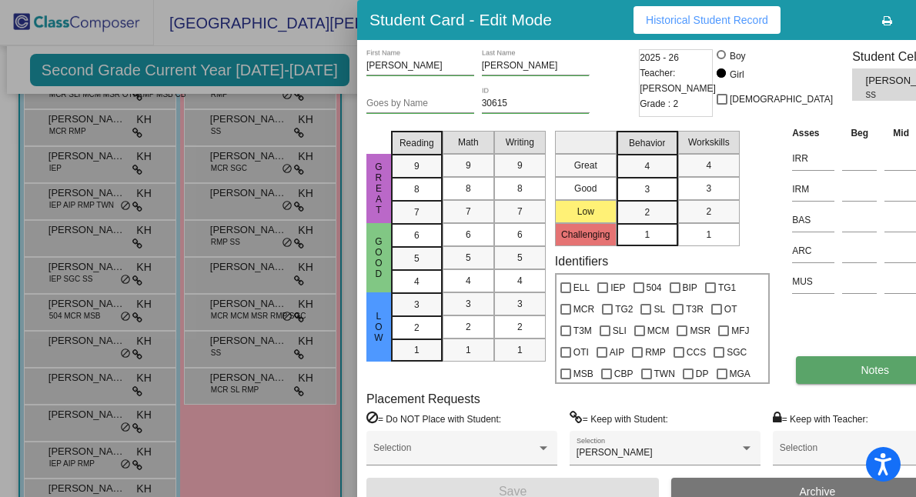
click at [798, 384] on button "Notes" at bounding box center [875, 370] width 158 height 28
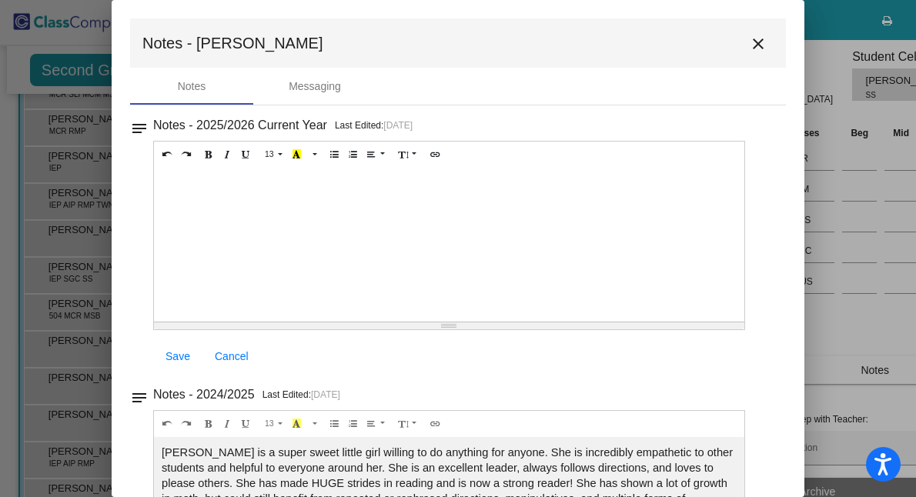
scroll to position [0, 0]
click at [754, 35] on mat-icon "close" at bounding box center [758, 44] width 18 height 18
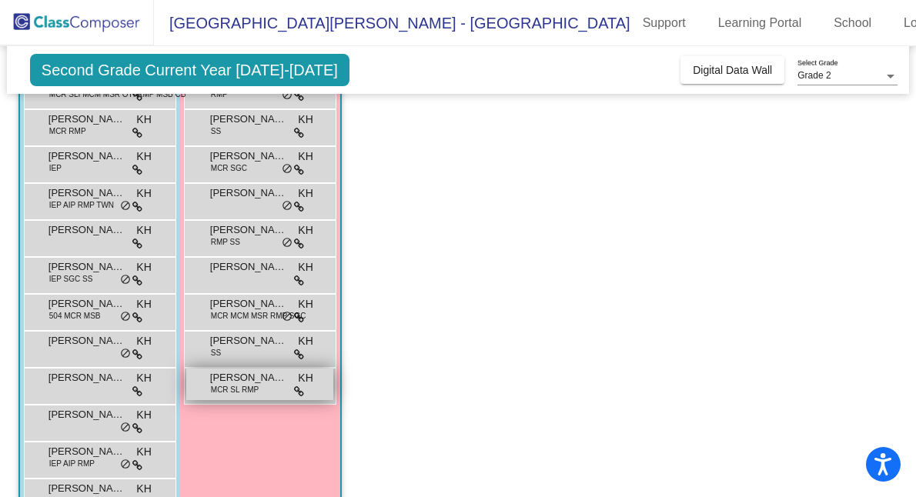
click at [273, 375] on span "[PERSON_NAME] [PERSON_NAME]" at bounding box center [248, 377] width 77 height 15
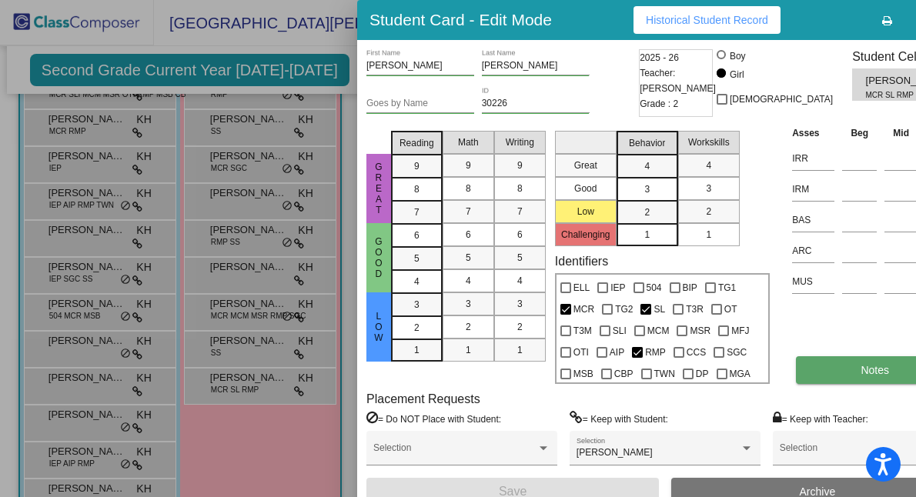
click at [796, 379] on button "Notes" at bounding box center [875, 370] width 158 height 28
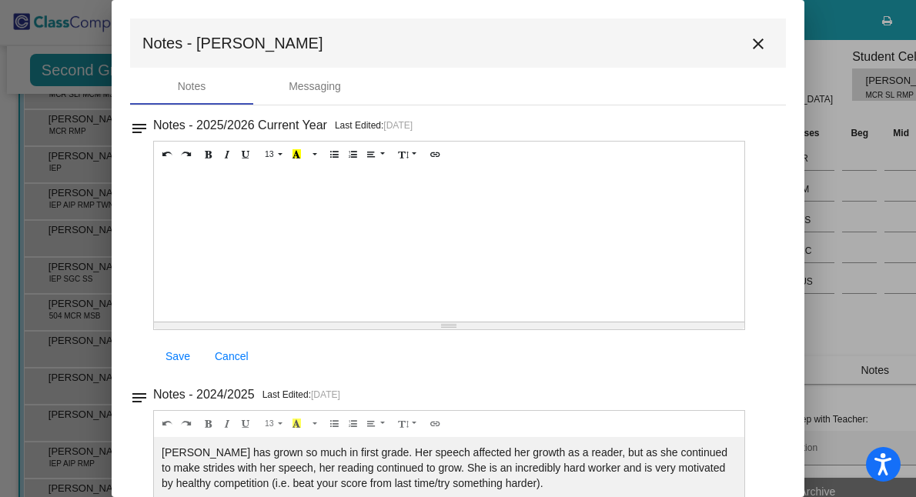
click at [756, 50] on mat-icon "close" at bounding box center [758, 44] width 18 height 18
